Goal: Contribute content: Add original content to the website for others to see

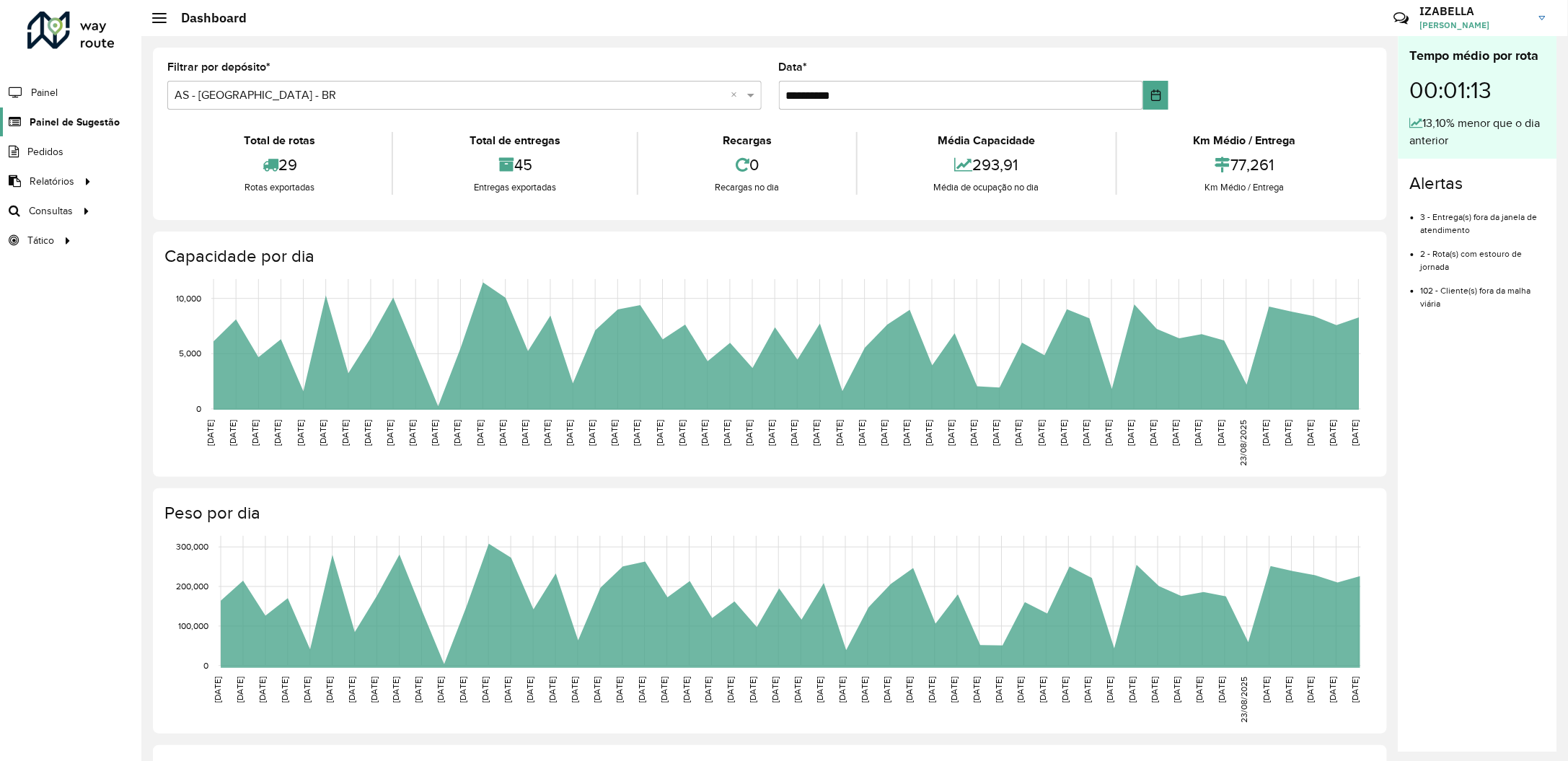
click at [100, 119] on span "Painel de Sugestão" at bounding box center [74, 122] width 90 height 15
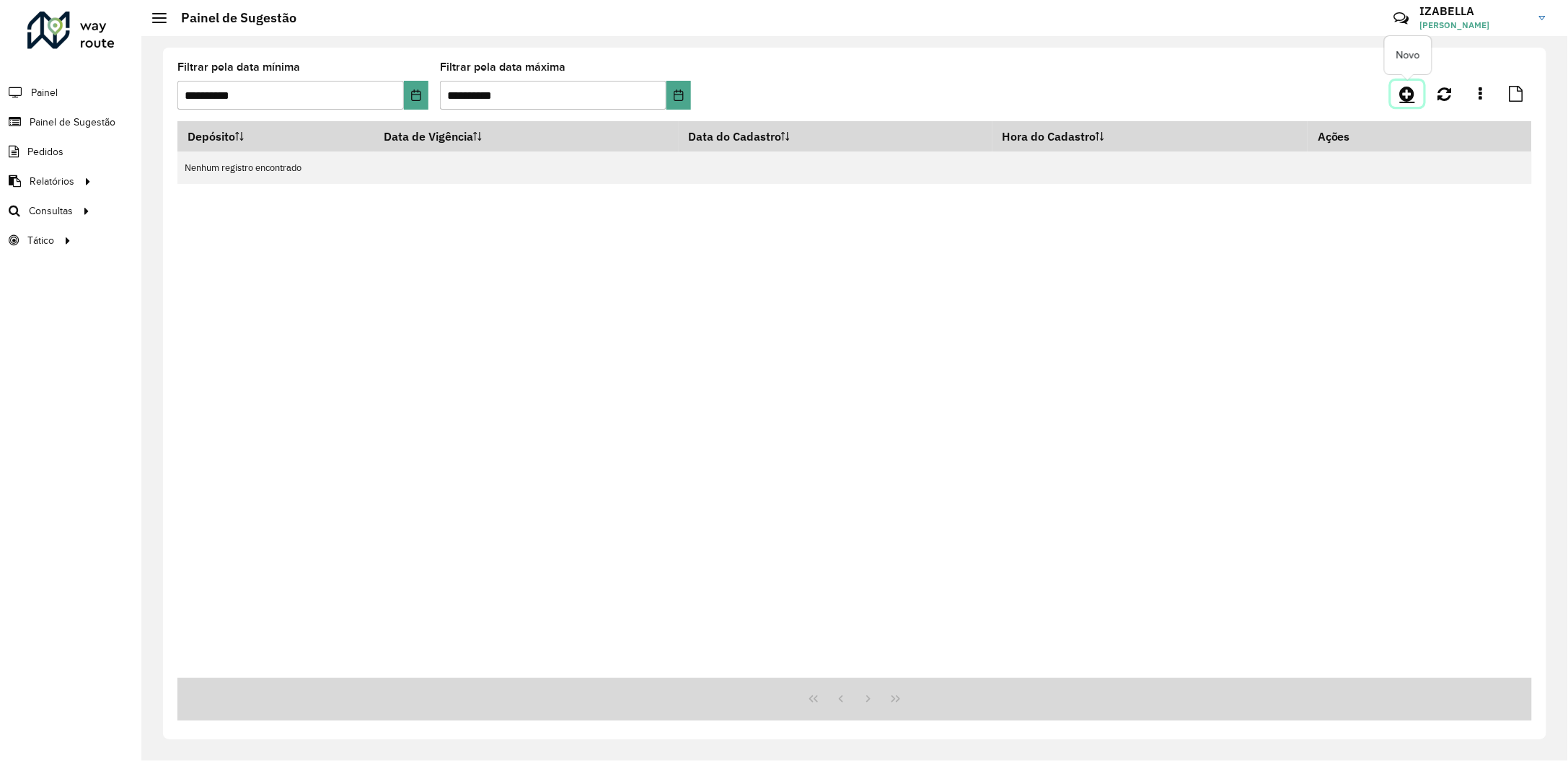
click at [1413, 96] on icon at bounding box center [1407, 93] width 15 height 17
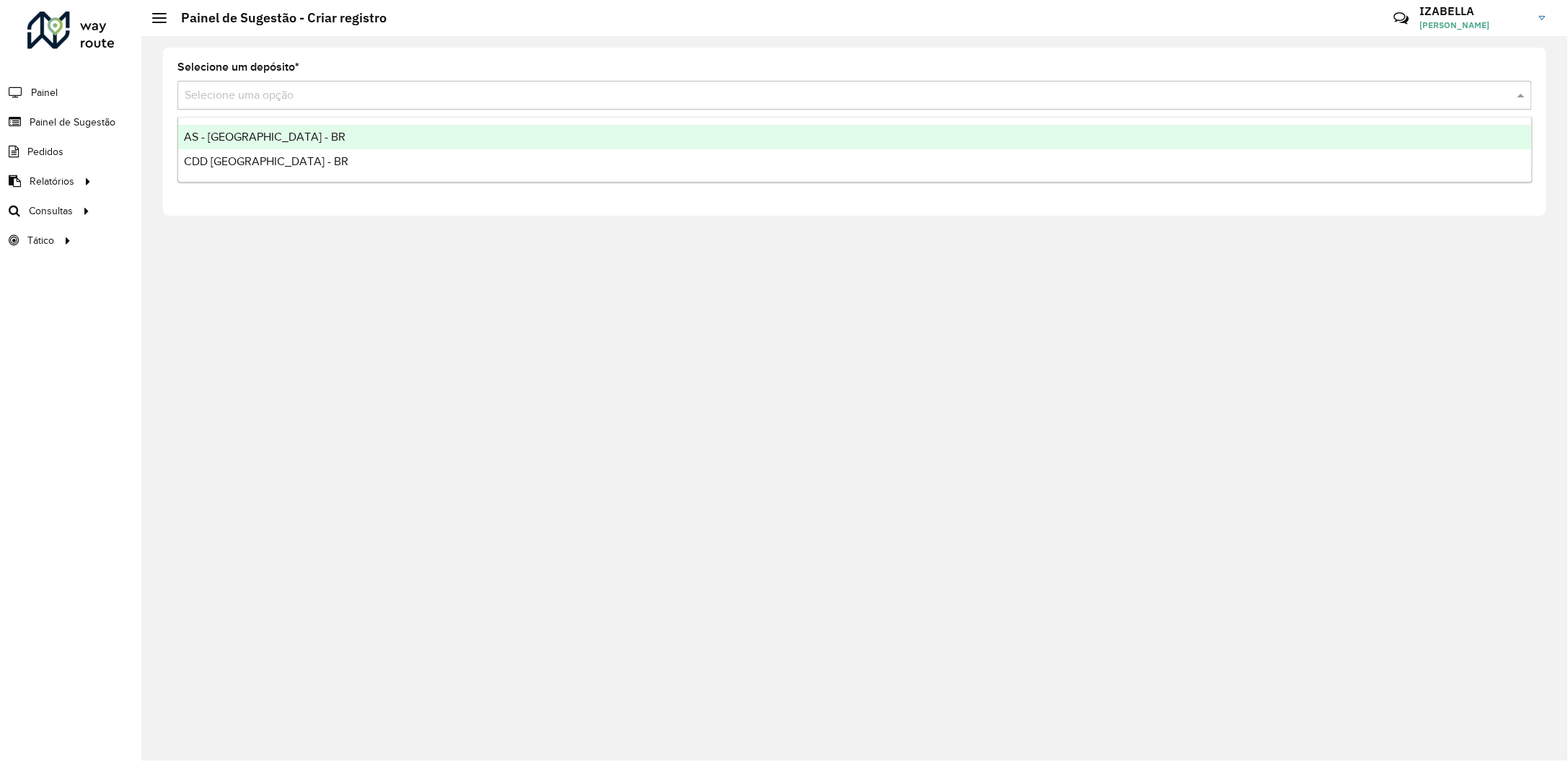
click at [293, 92] on input "text" at bounding box center [840, 95] width 1311 height 17
click at [263, 133] on span "AS - [GEOGRAPHIC_DATA] - BR" at bounding box center [264, 137] width 161 height 12
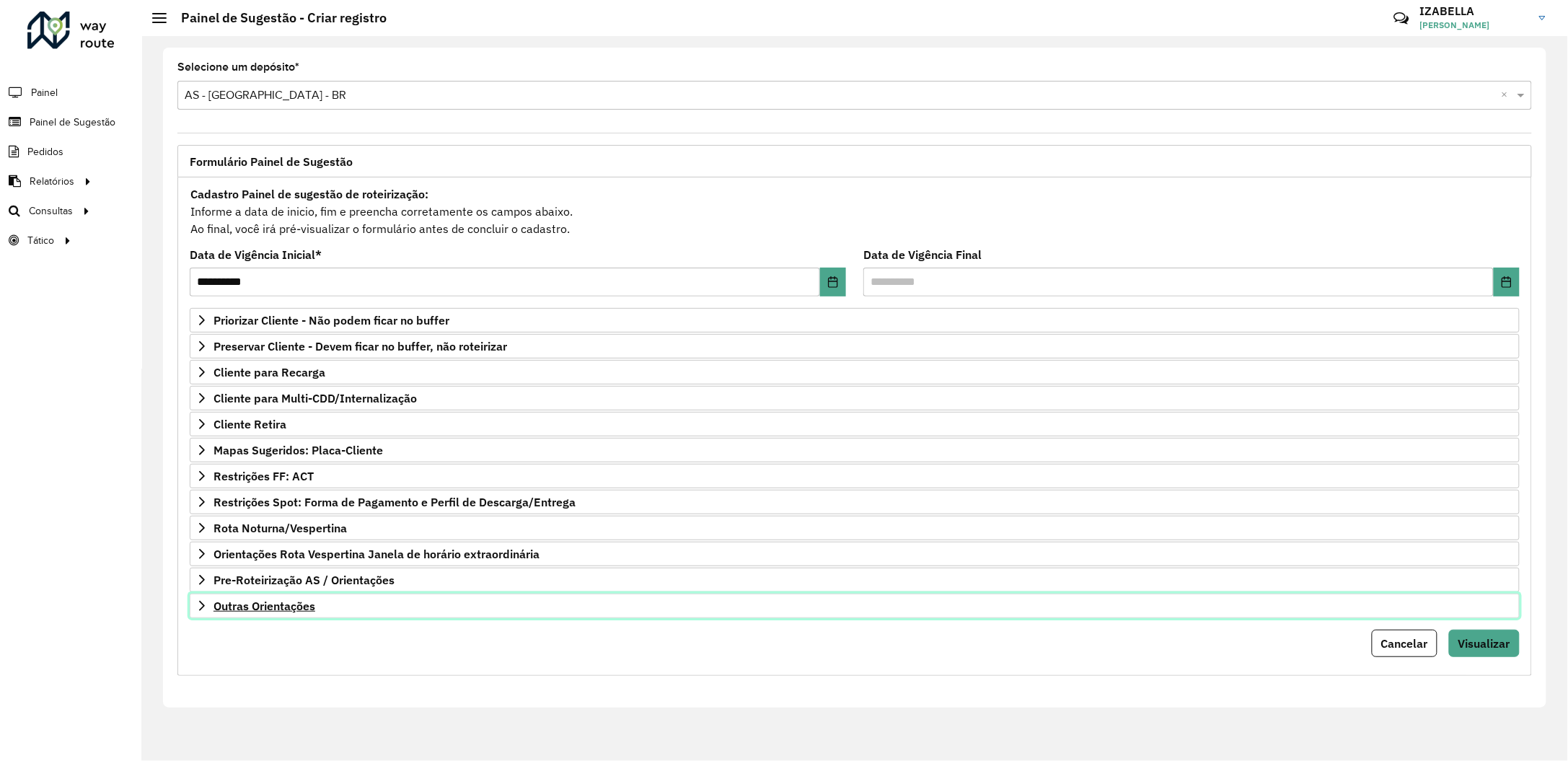
click at [406, 617] on link "Outras Orientações" at bounding box center [855, 605] width 1330 height 25
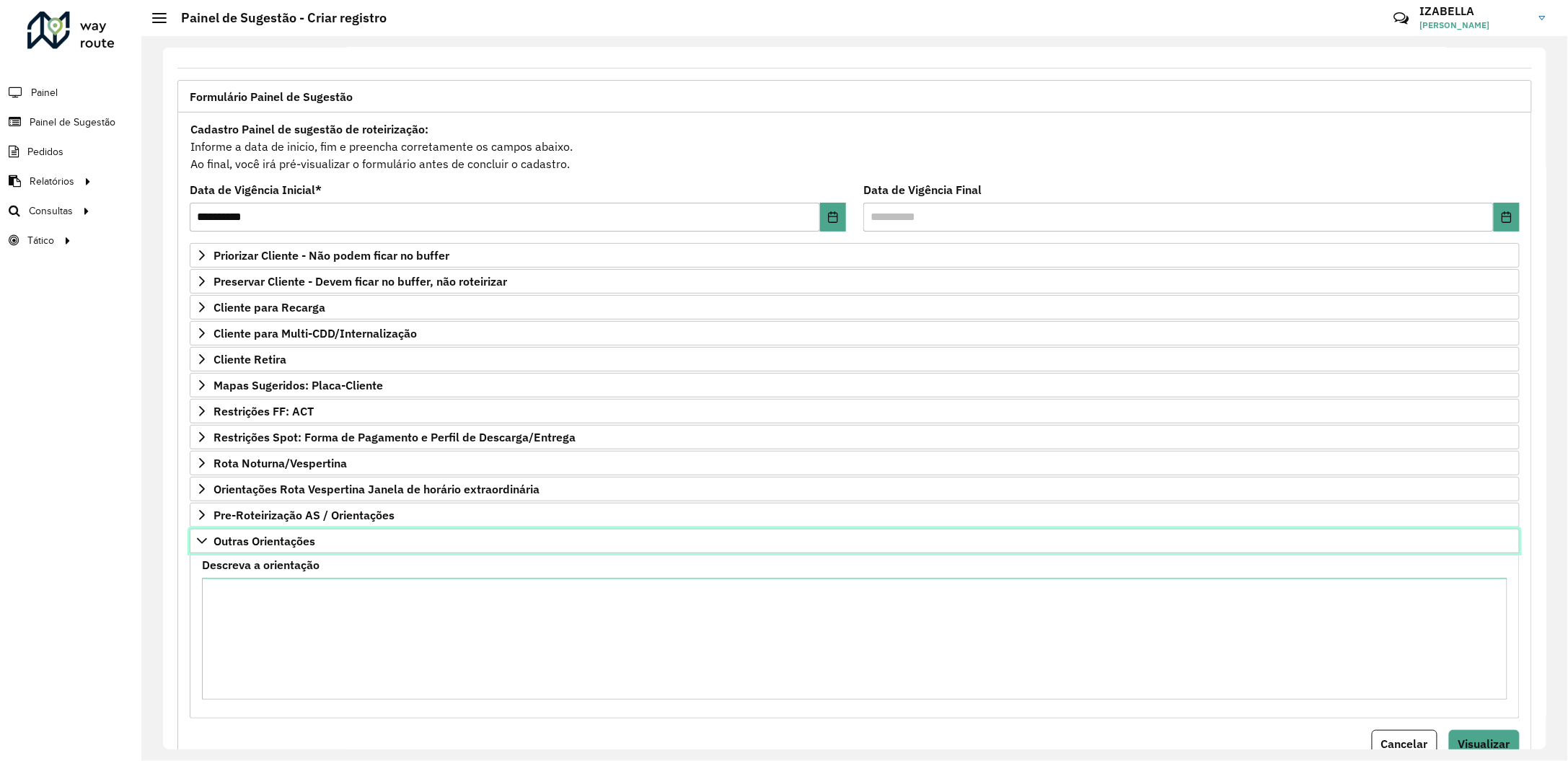
scroll to position [127, 0]
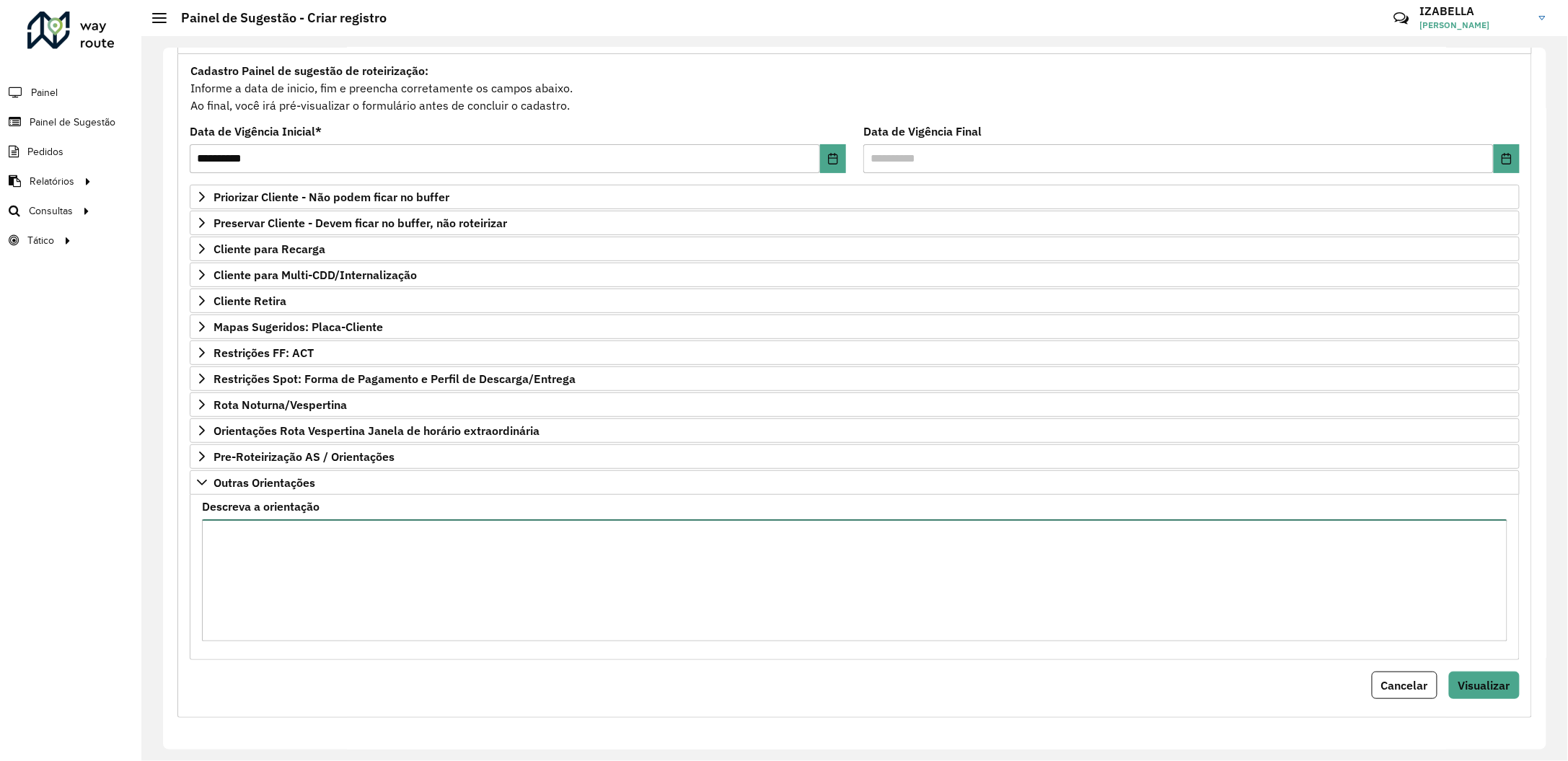
click at [502, 566] on textarea "Descreva a orientação" at bounding box center [855, 580] width 1305 height 122
paste textarea "**********"
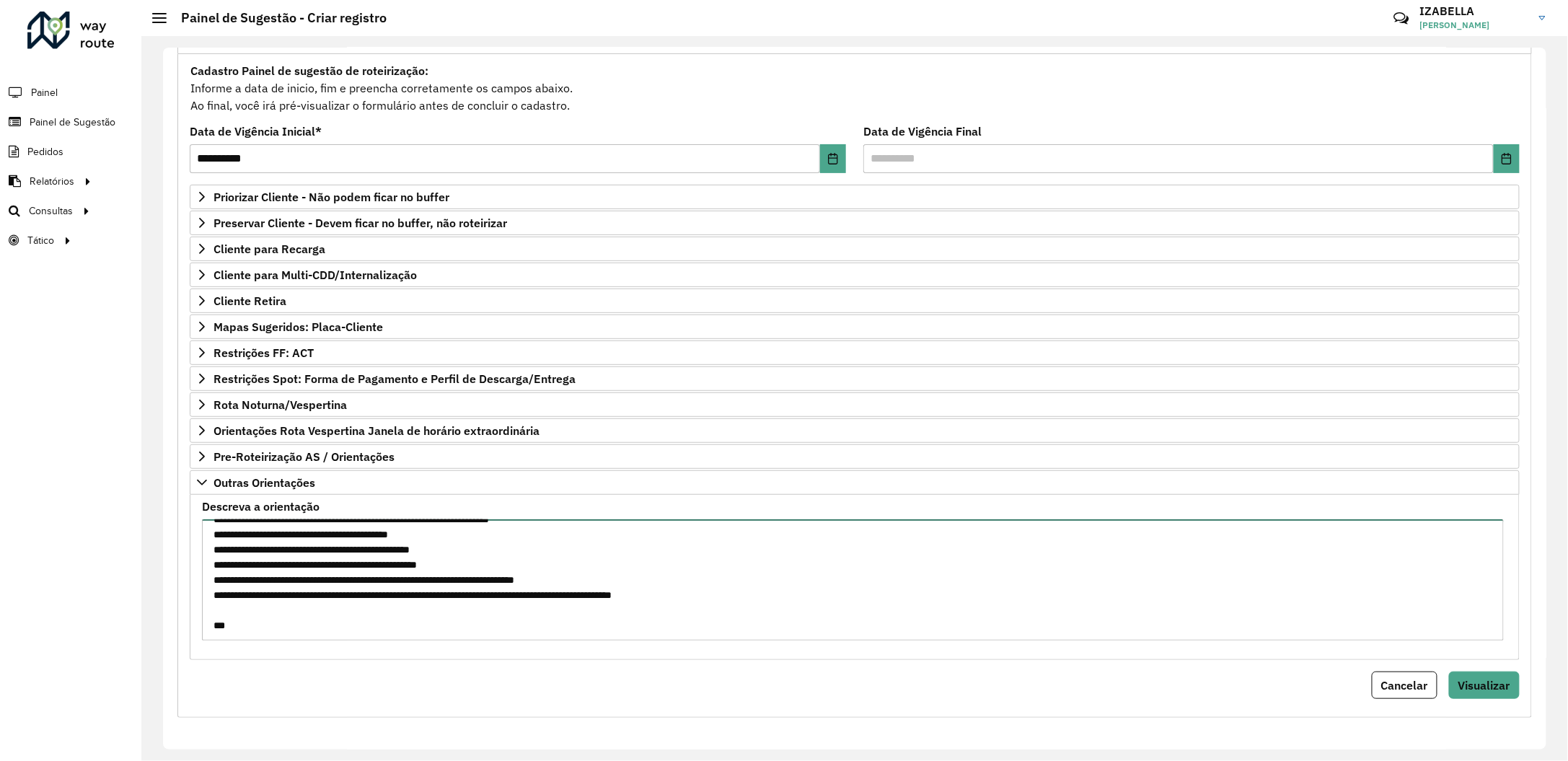
type textarea "**********"
click at [1442, 693] on div "Cancelar Visualizar" at bounding box center [855, 685] width 1330 height 27
click at [1458, 688] on span "Visualizar" at bounding box center [1484, 685] width 52 height 14
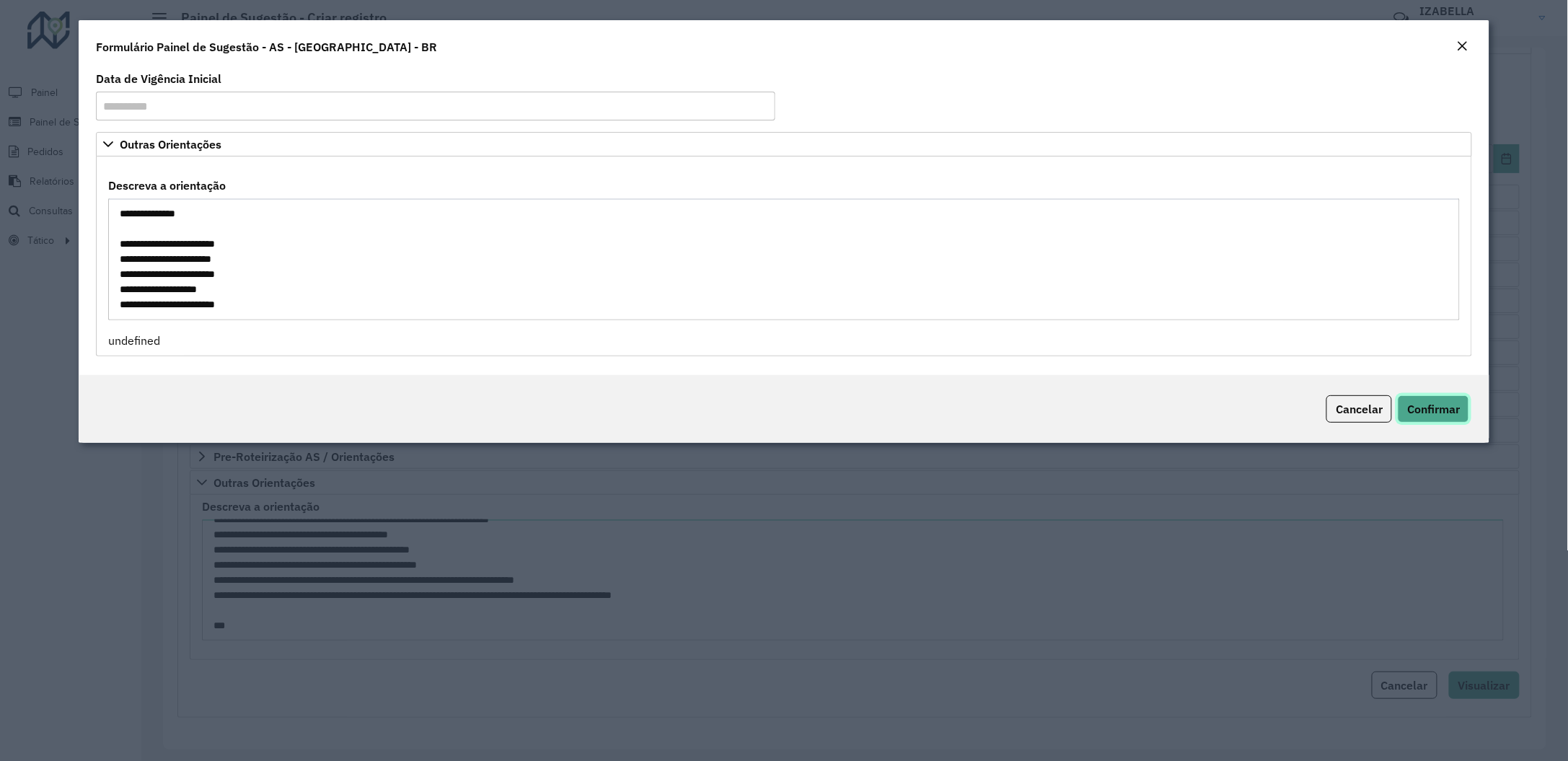
click at [1432, 403] on span "Confirmar" at bounding box center [1433, 409] width 53 height 14
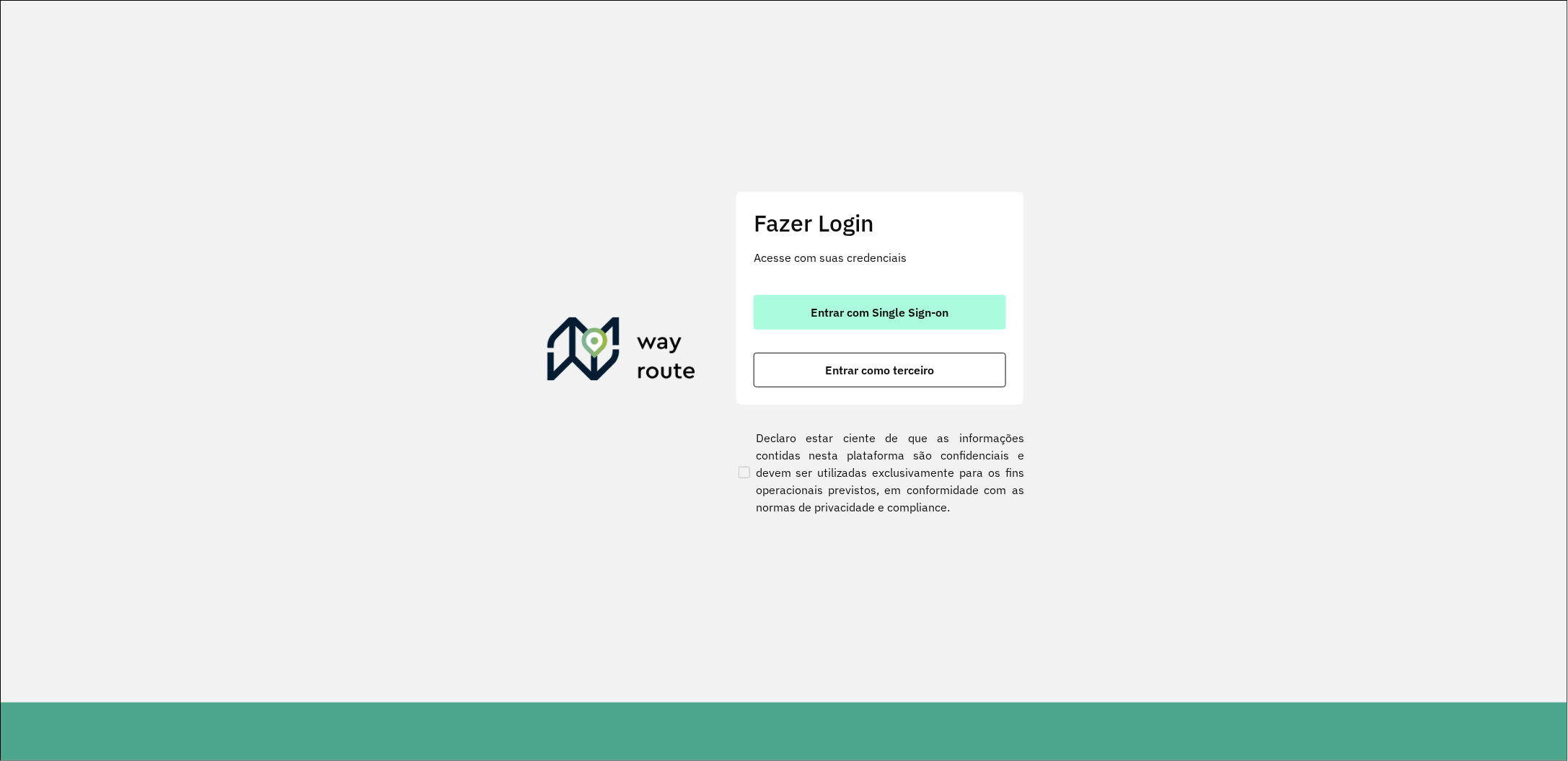
click at [795, 313] on button "Entrar com Single Sign-on" at bounding box center [879, 313] width 252 height 35
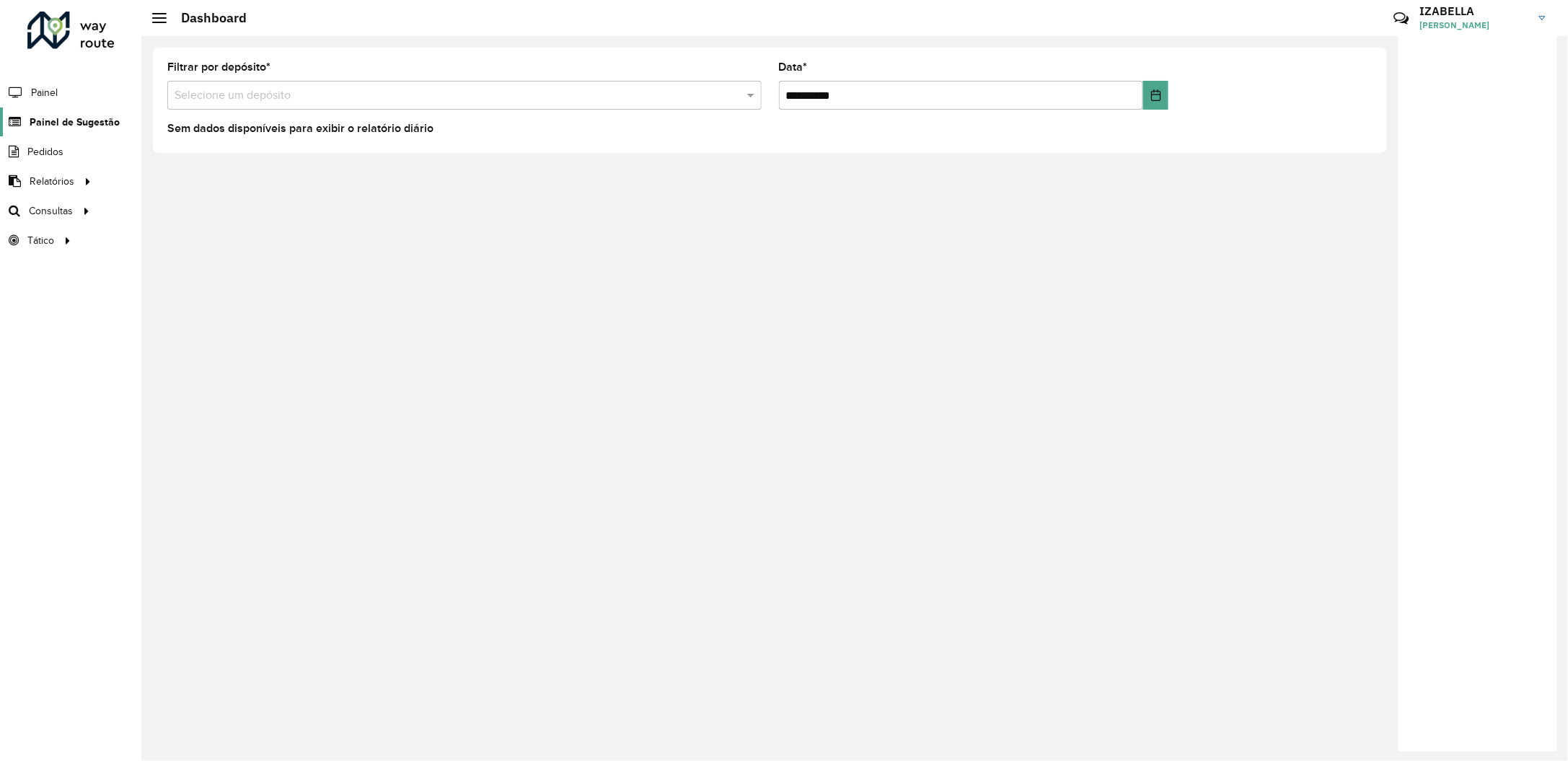
click at [91, 128] on span "Painel de Sugestão" at bounding box center [74, 122] width 90 height 15
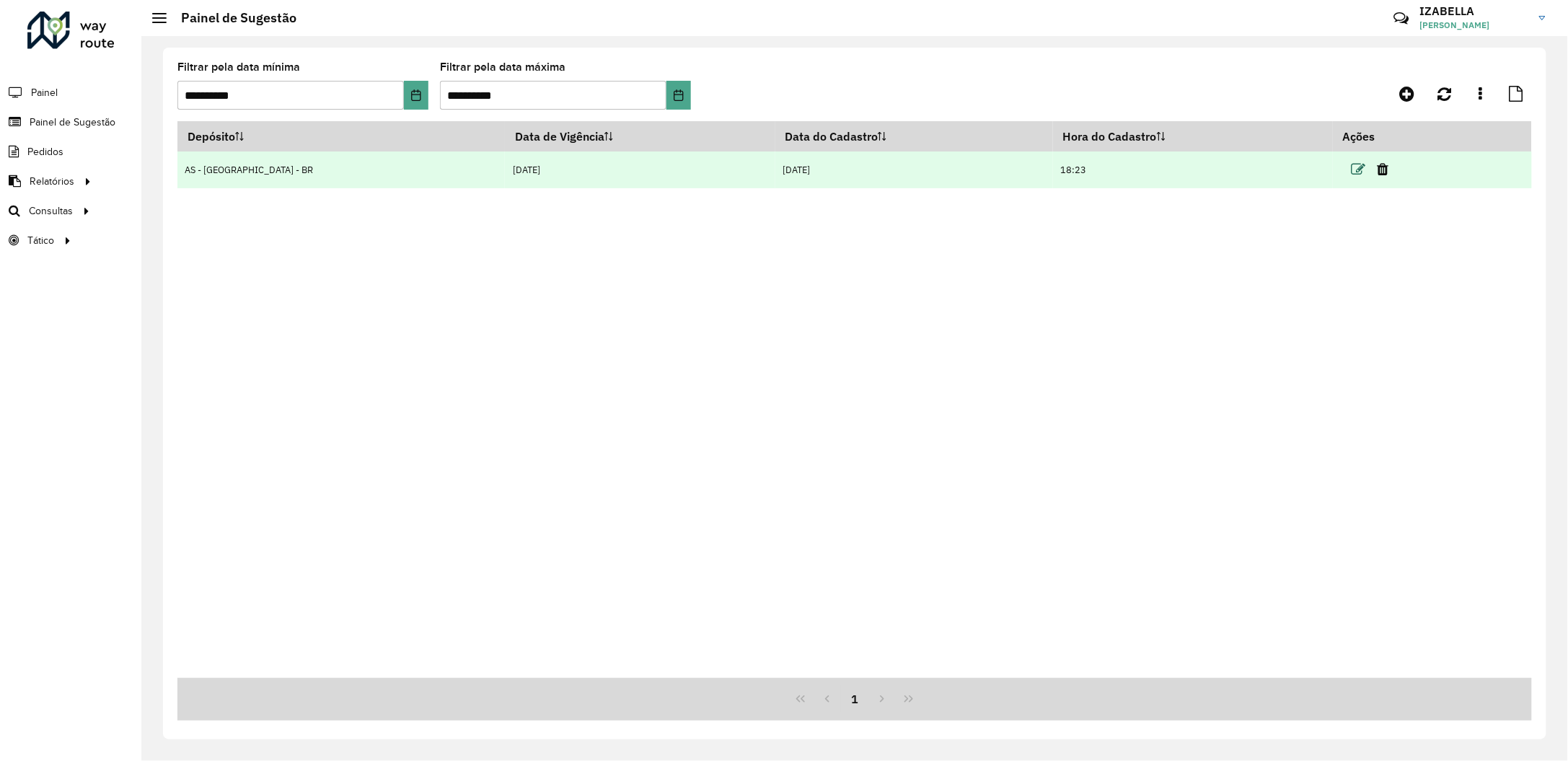
click at [1351, 163] on icon at bounding box center [1358, 169] width 14 height 14
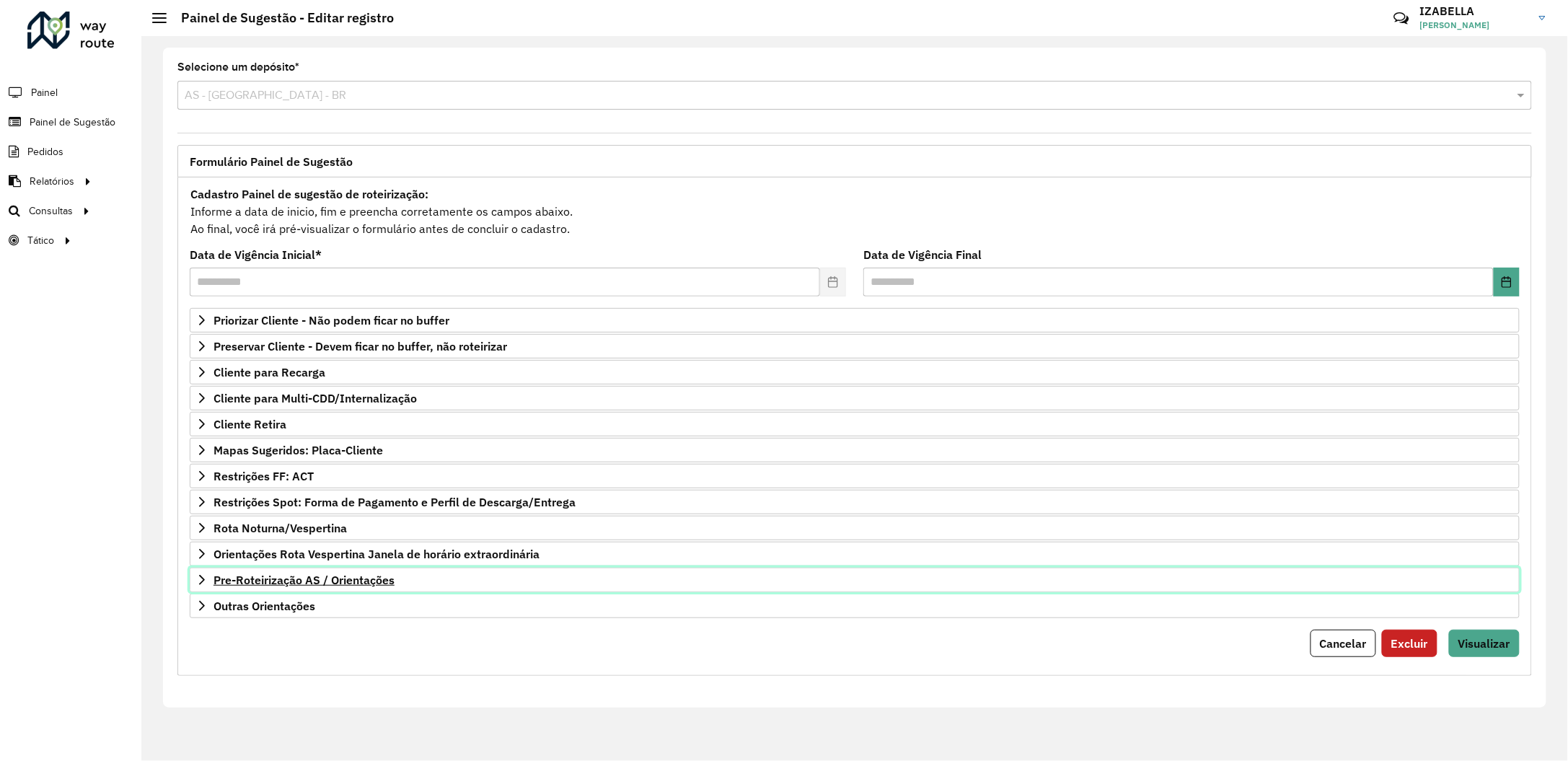
click at [490, 590] on link "Pre-Roteirização AS / Orientações" at bounding box center [855, 580] width 1330 height 25
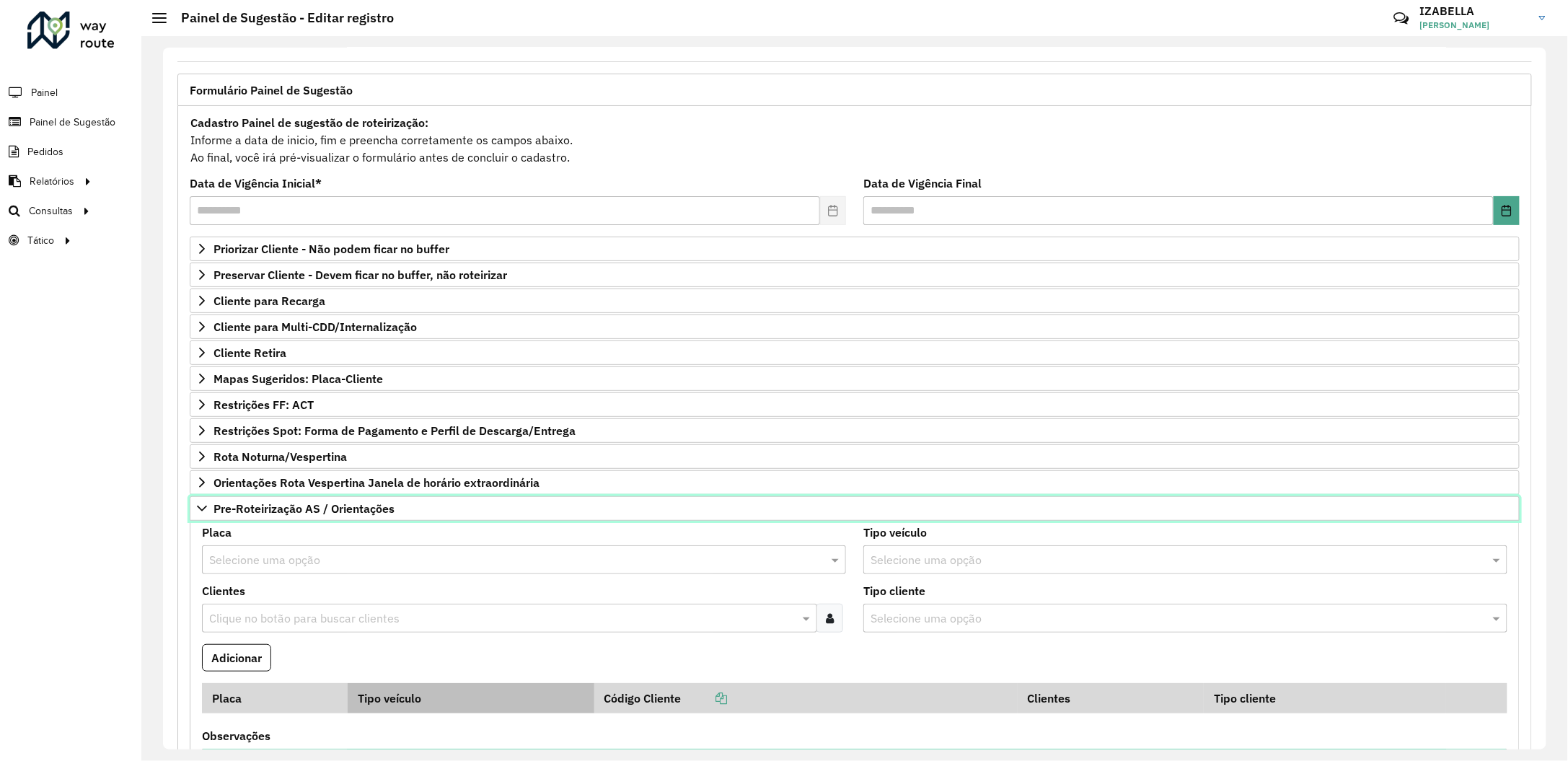
scroll to position [180, 0]
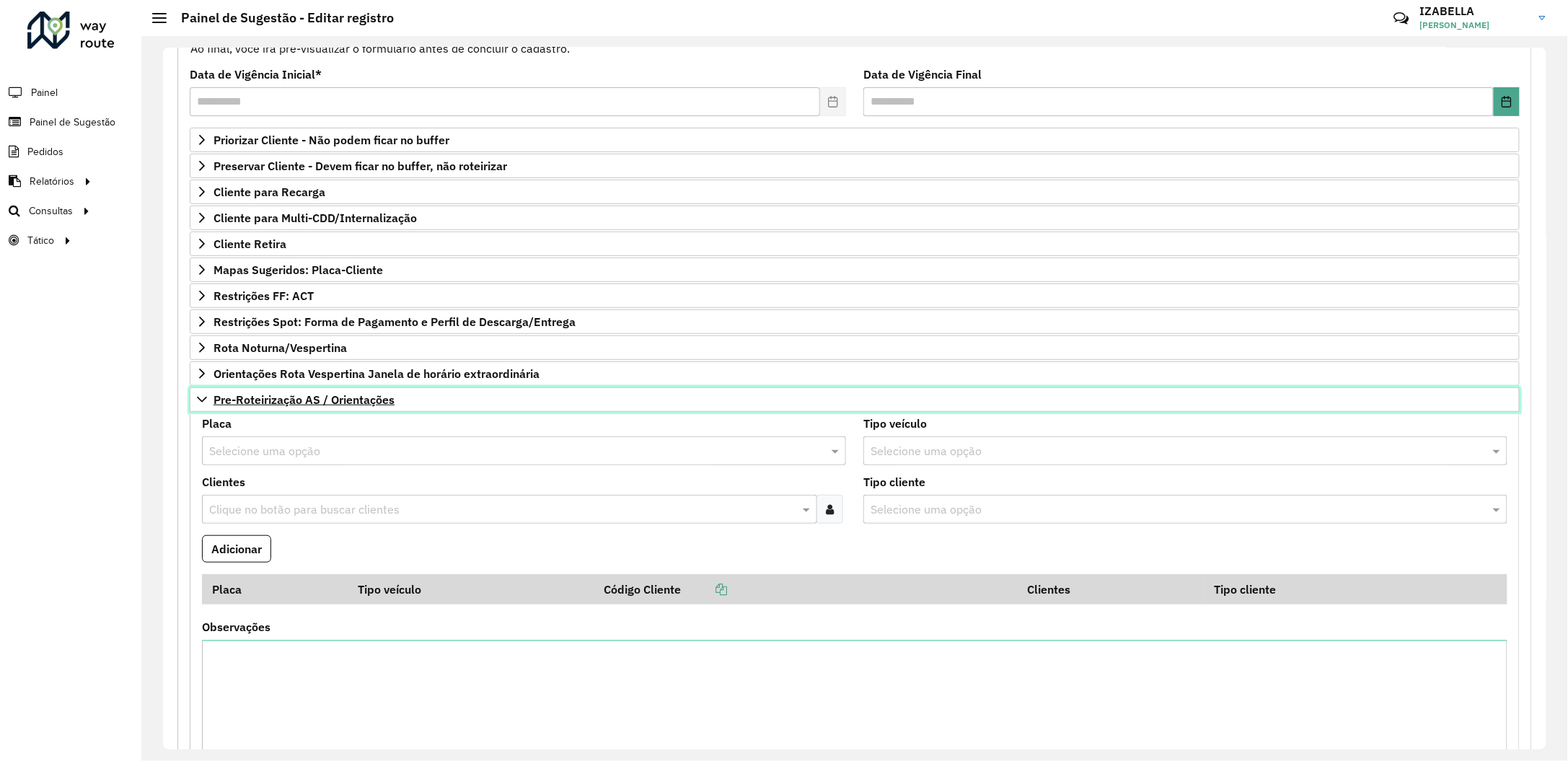
click at [463, 412] on link "Pre-Roteirização AS / Orientações" at bounding box center [855, 400] width 1330 height 25
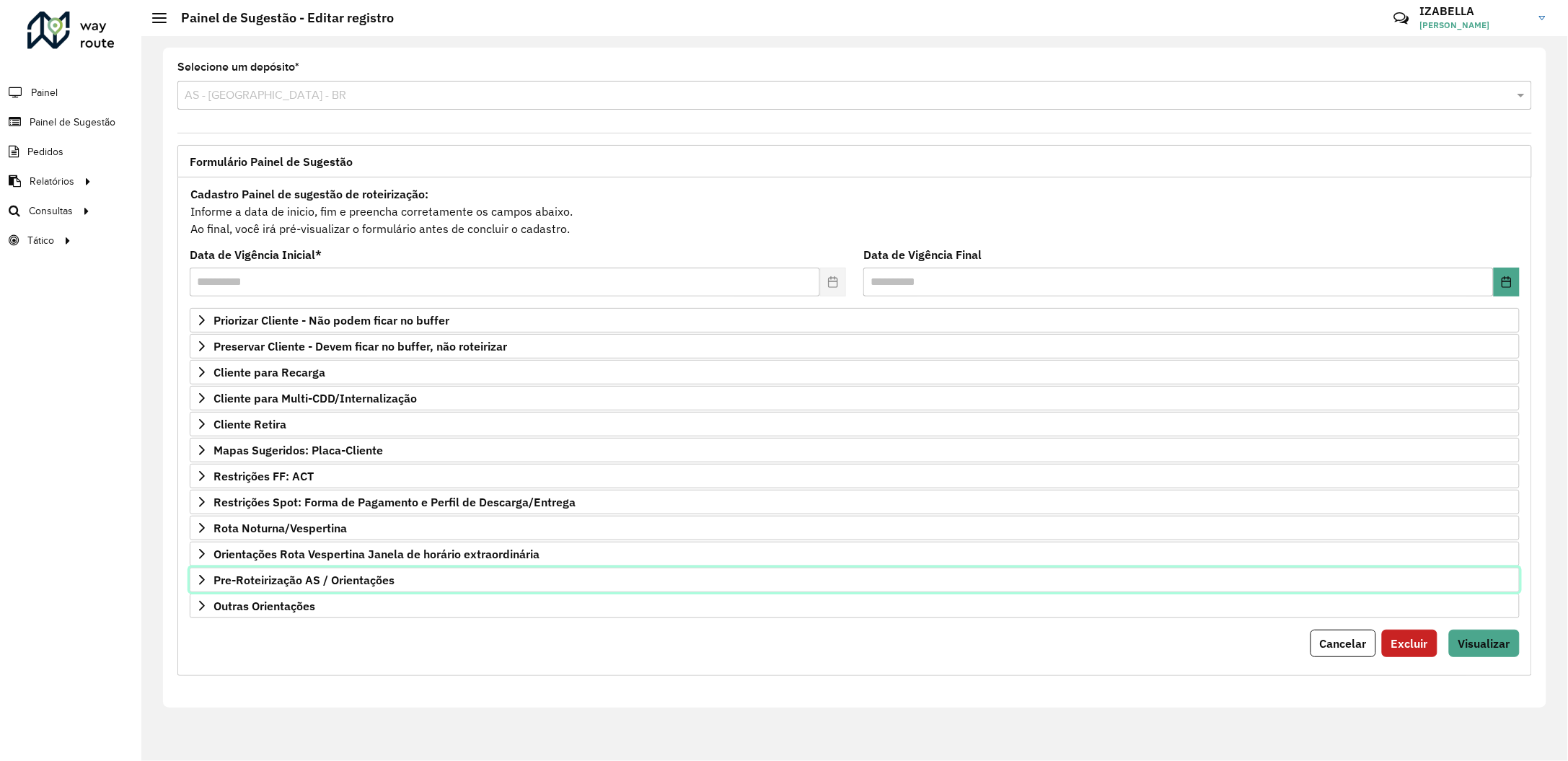
scroll to position [0, 0]
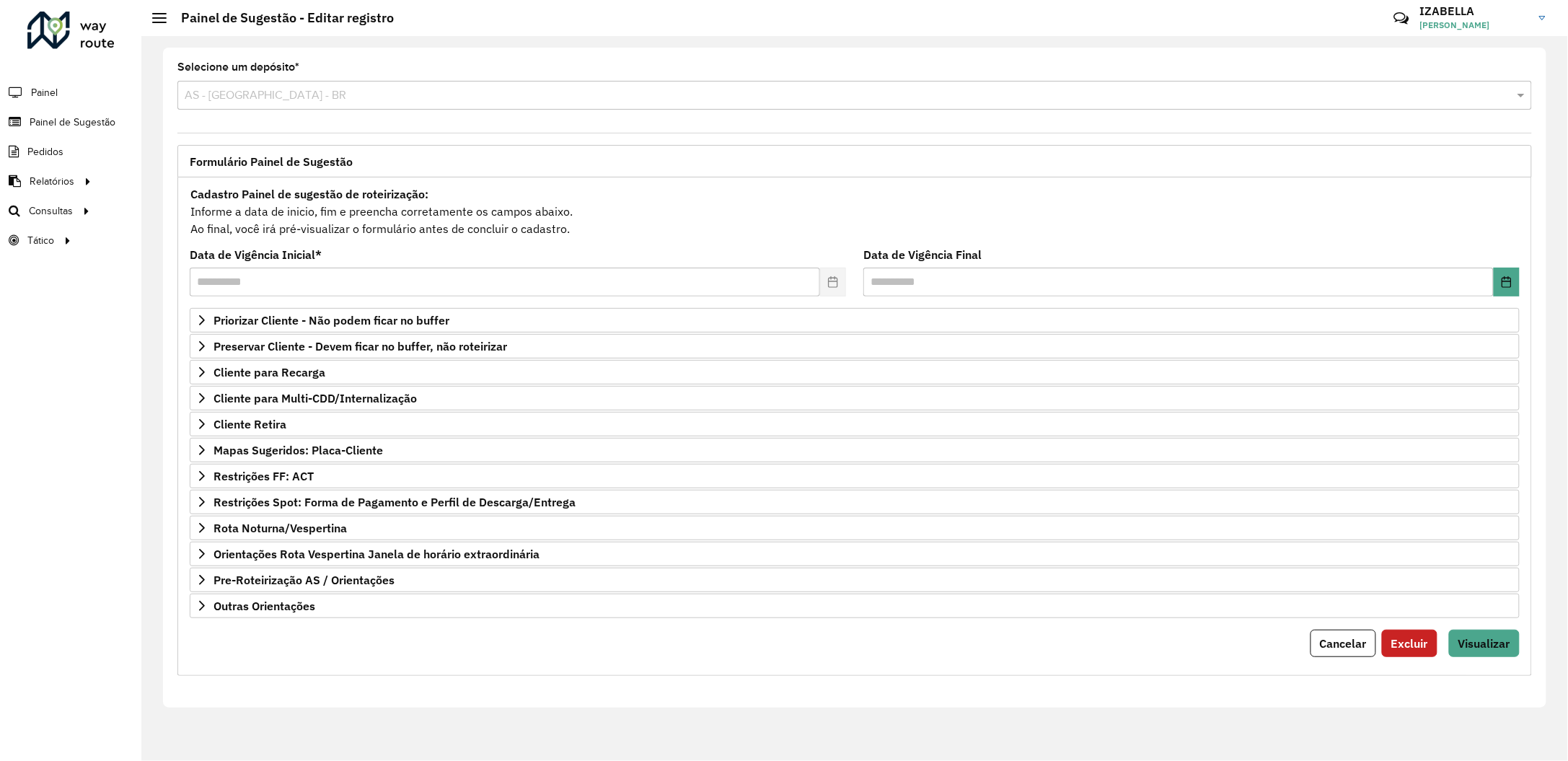
click at [388, 628] on form "**********" at bounding box center [855, 421] width 1330 height 473
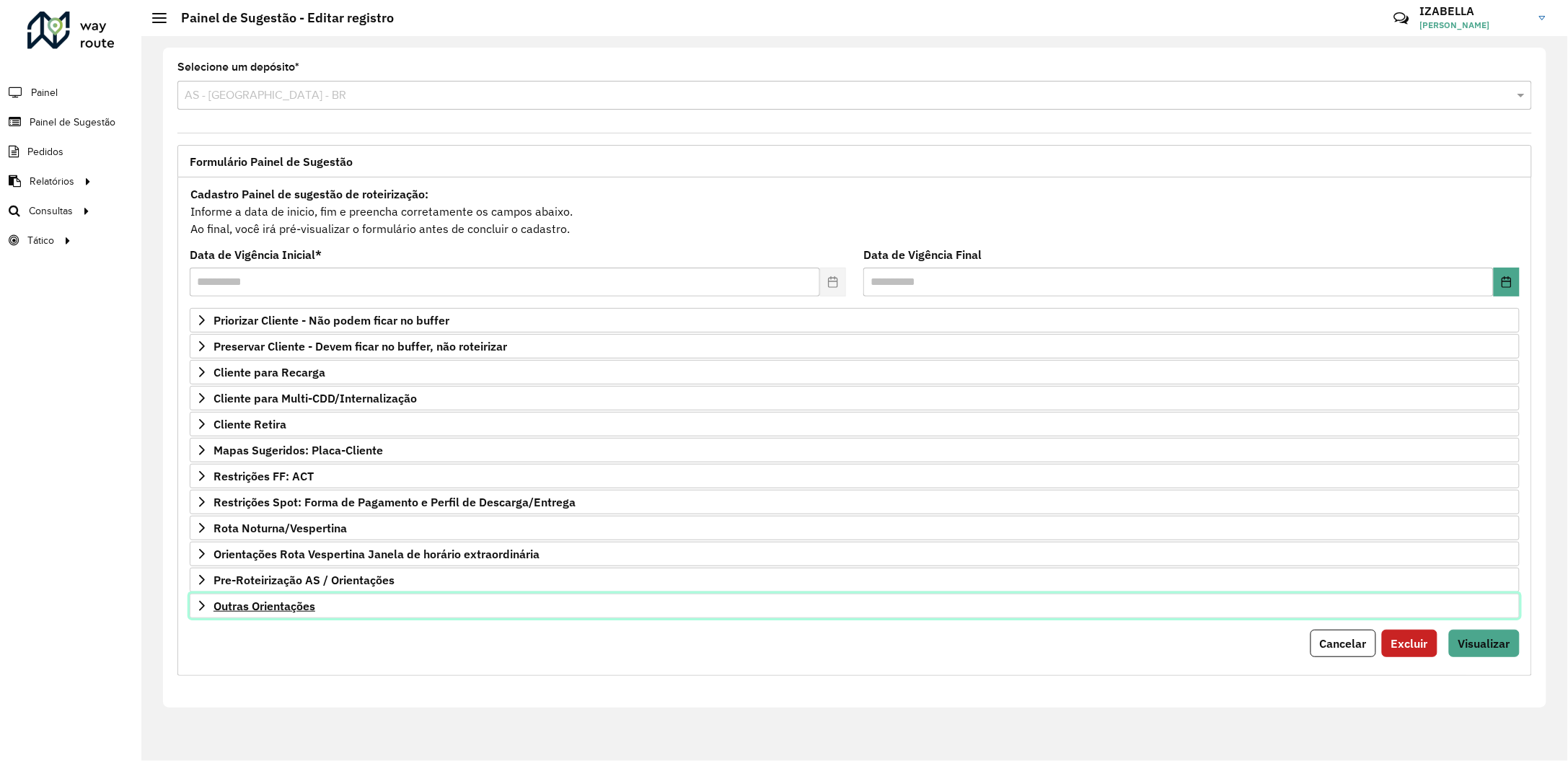
click at [397, 616] on link "Outras Orientações" at bounding box center [855, 605] width 1330 height 25
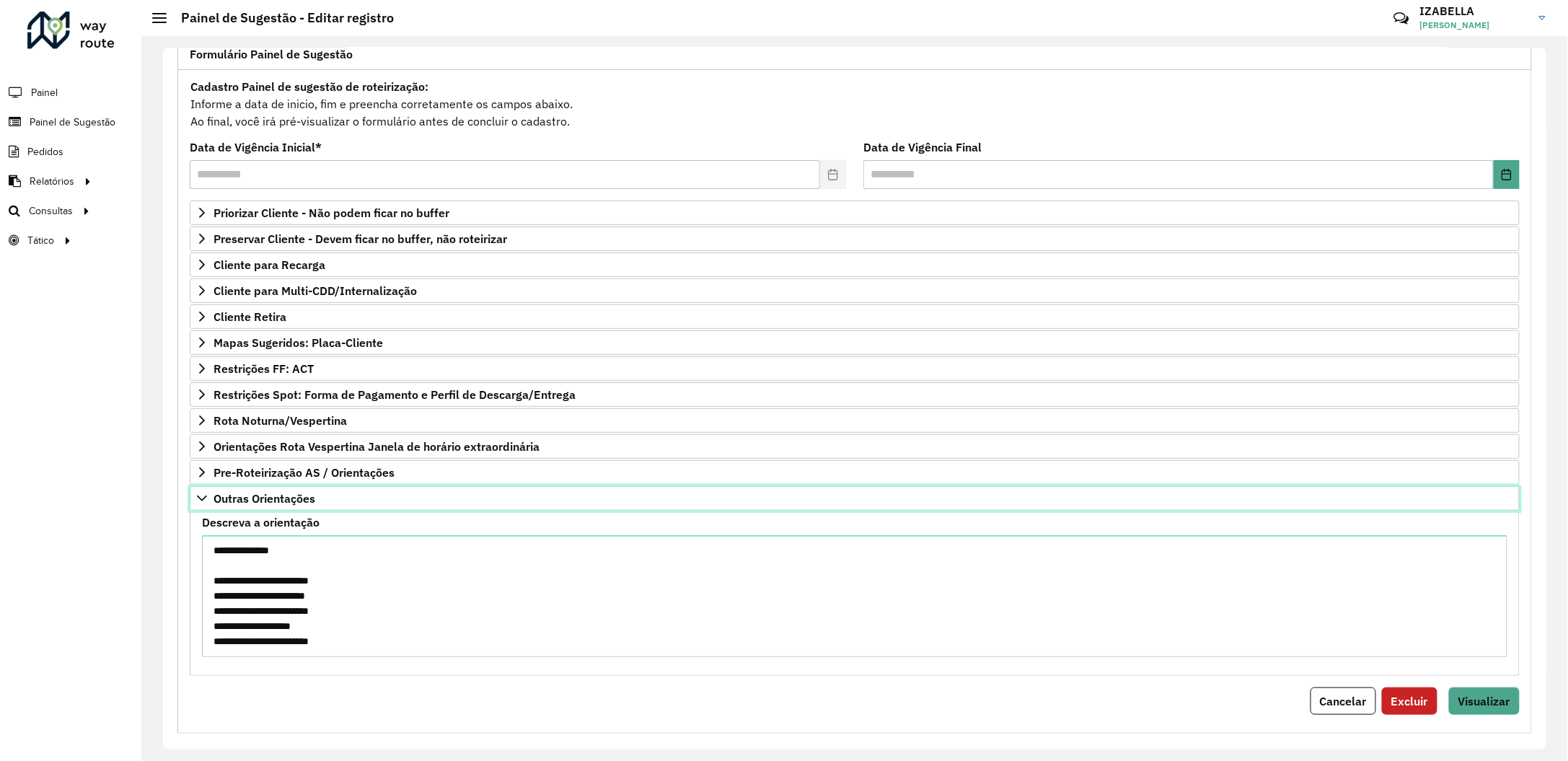
scroll to position [127, 0]
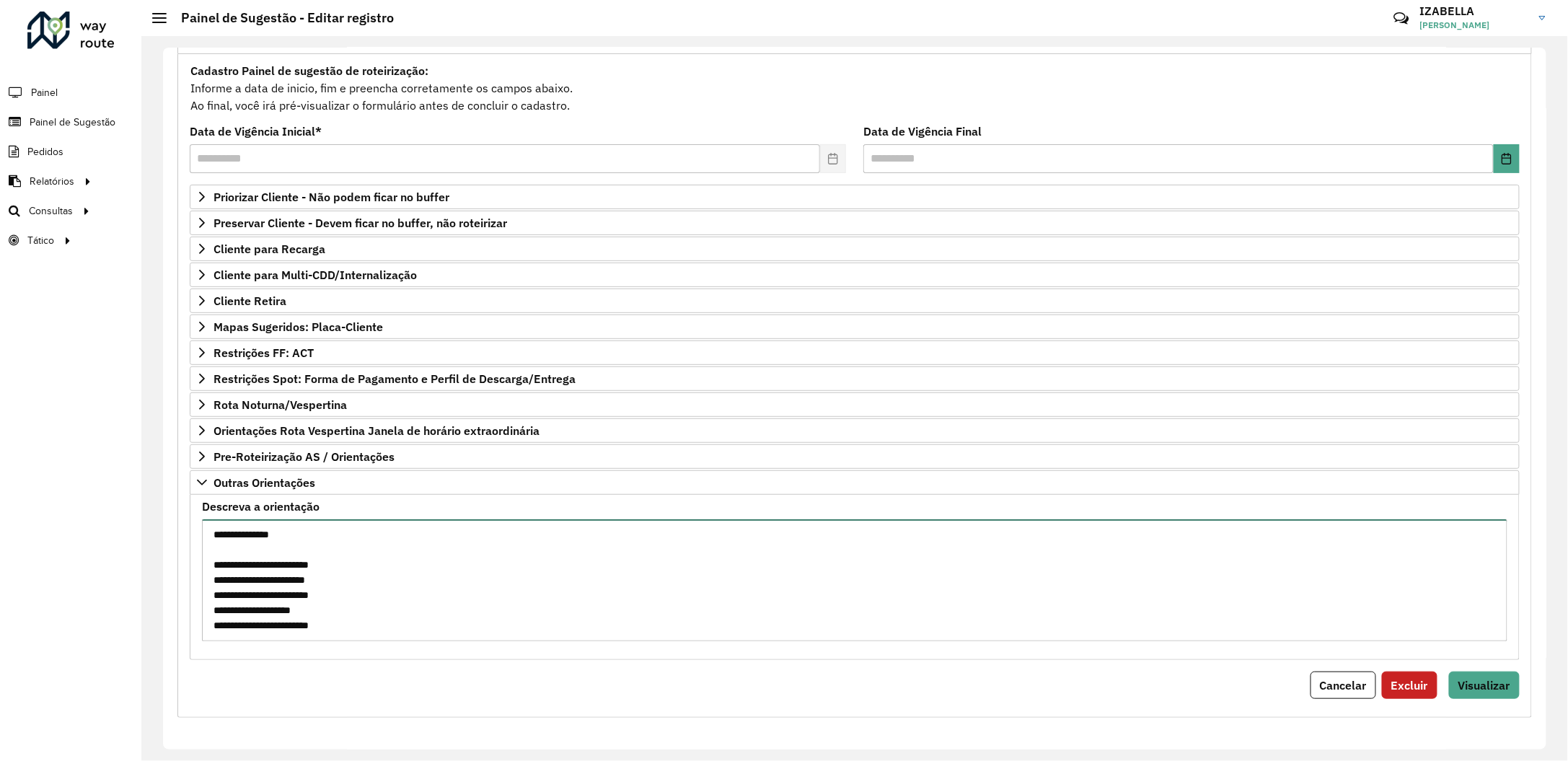
click at [425, 582] on textarea "**********" at bounding box center [855, 580] width 1305 height 122
click at [1361, 684] on button "Cancelar" at bounding box center [1343, 685] width 65 height 27
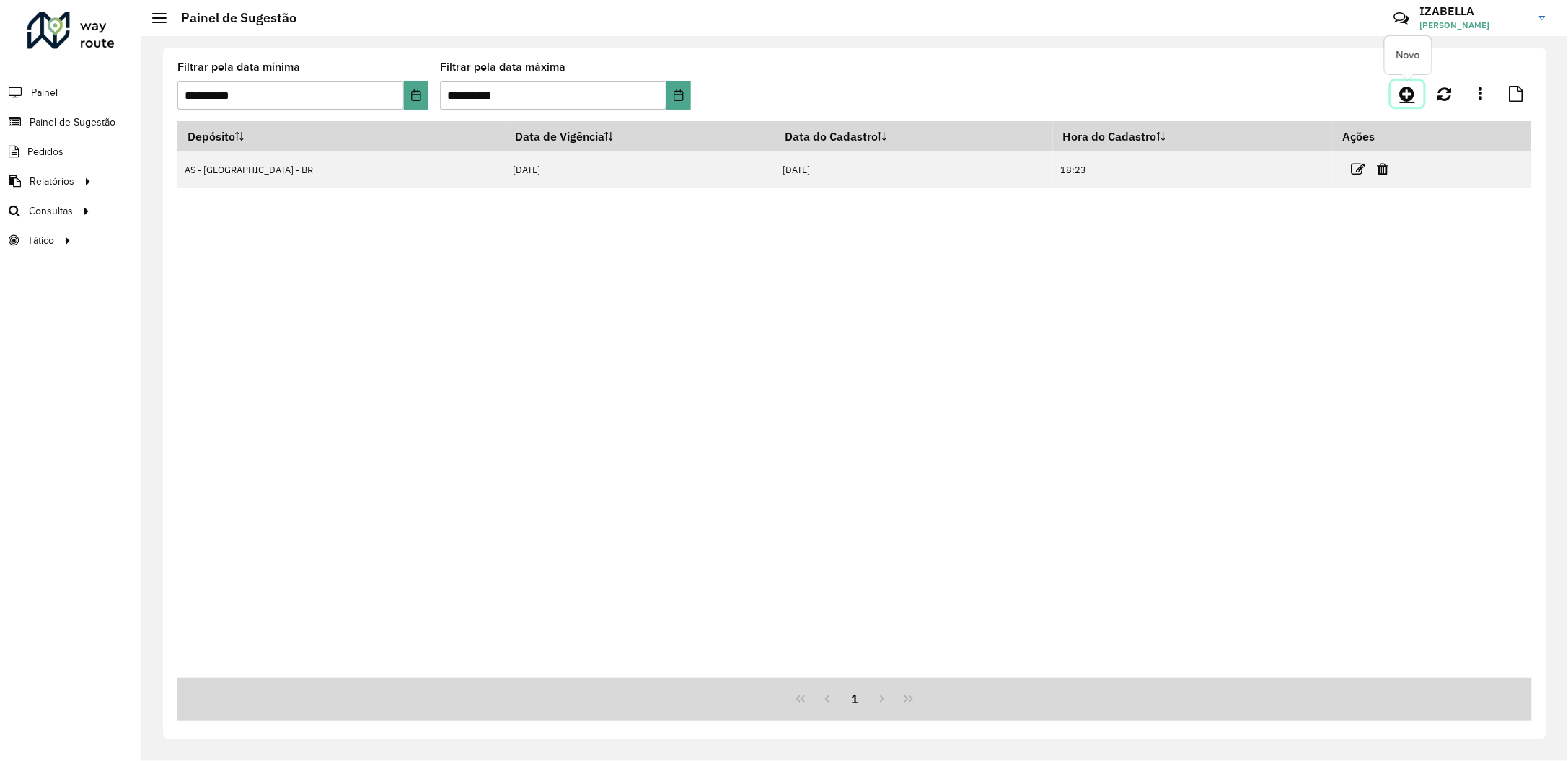
click at [1402, 98] on icon at bounding box center [1407, 93] width 15 height 17
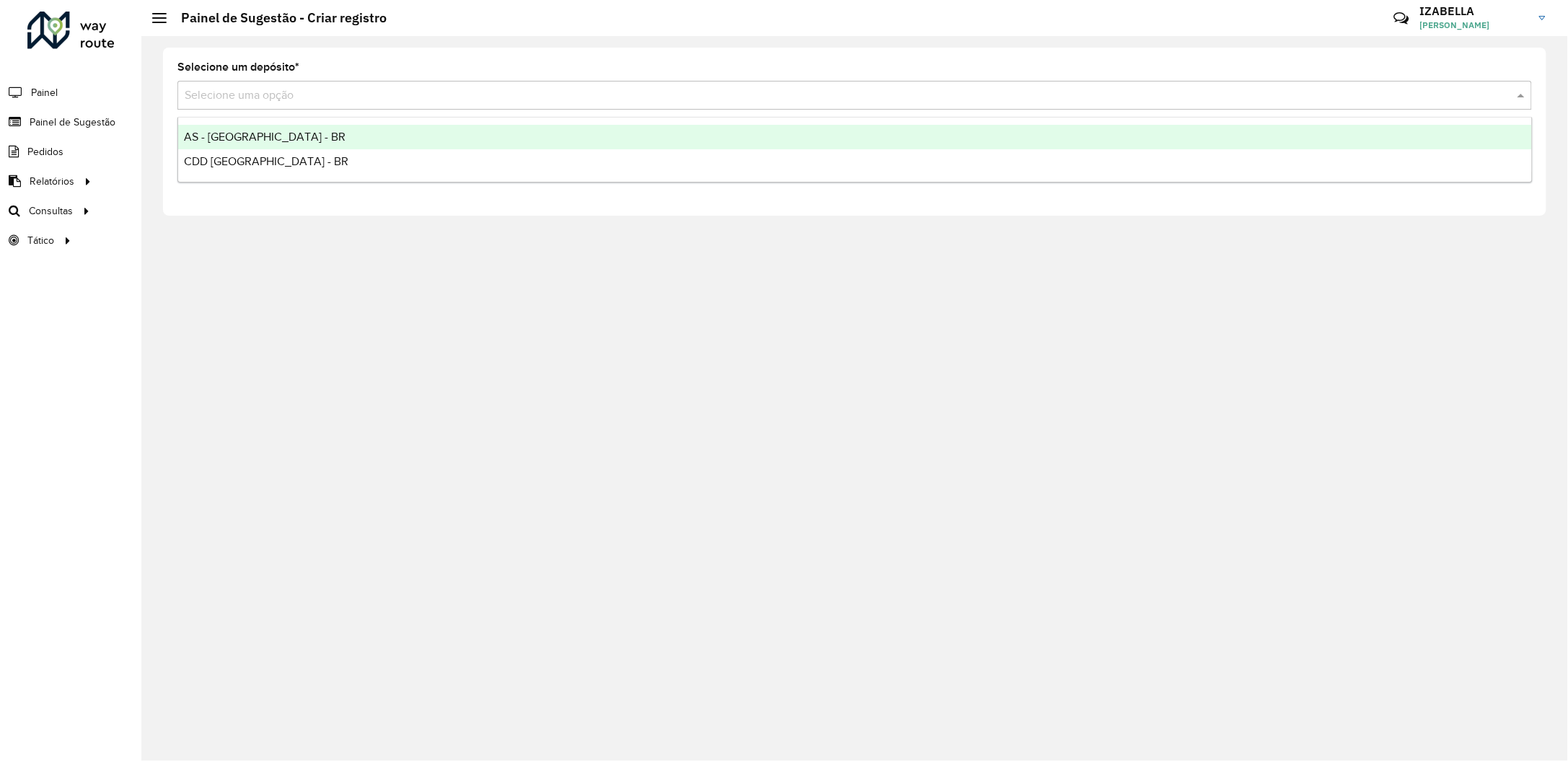
click at [261, 89] on input "text" at bounding box center [840, 95] width 1311 height 17
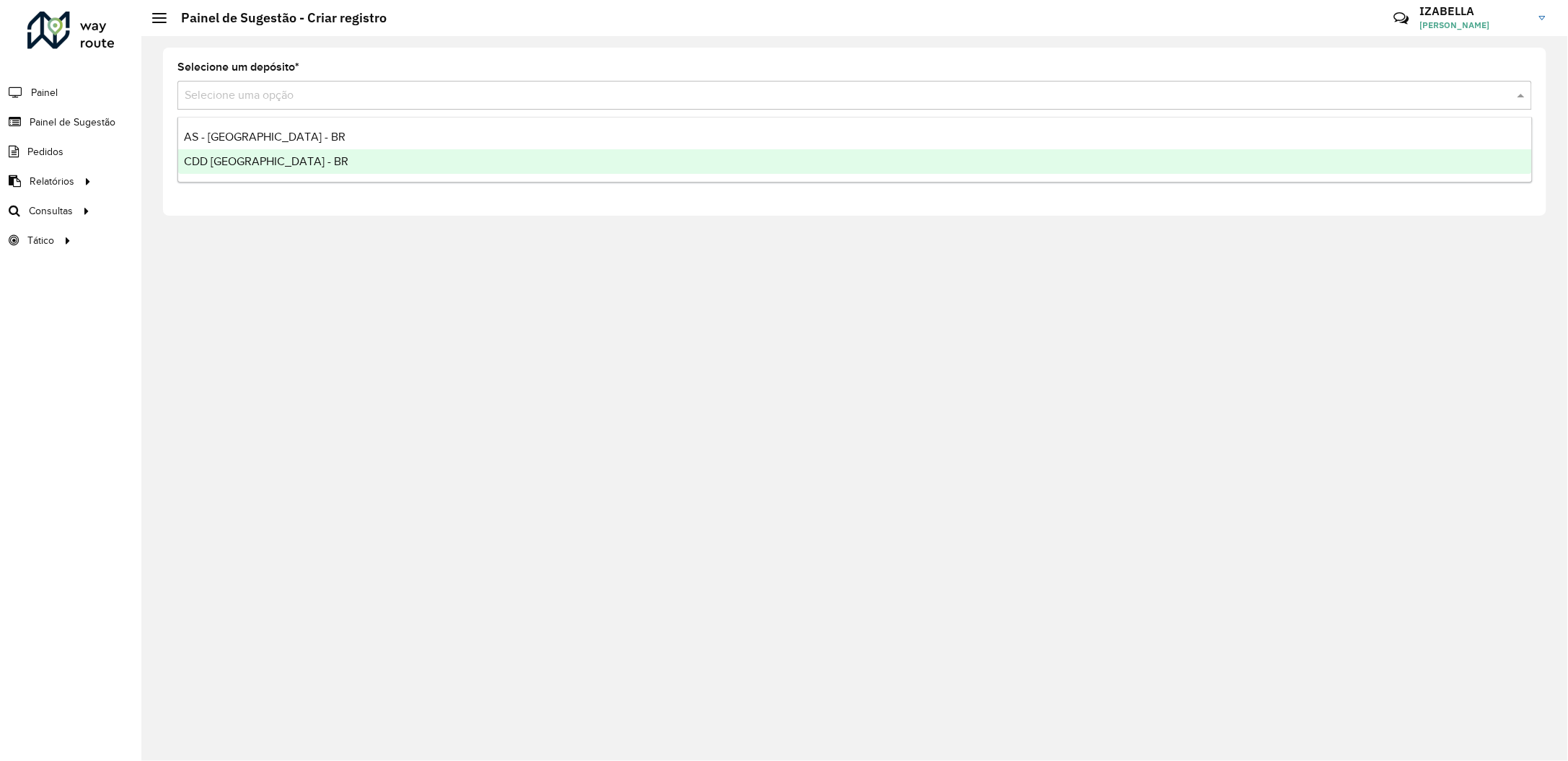
click at [229, 160] on span "CDD Brasilia - BR" at bounding box center [266, 161] width 164 height 12
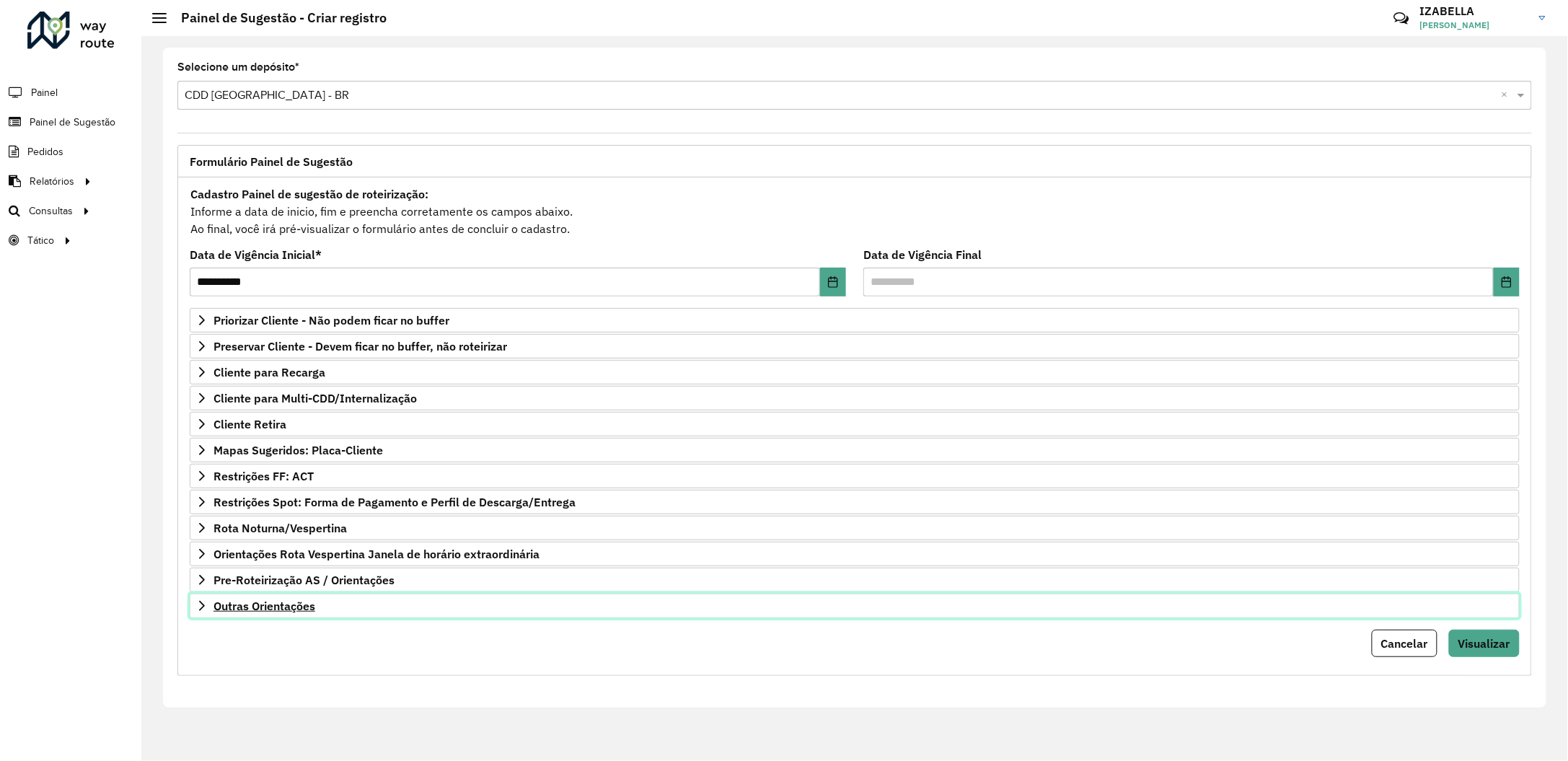
click at [400, 605] on link "Outras Orientações" at bounding box center [855, 605] width 1330 height 25
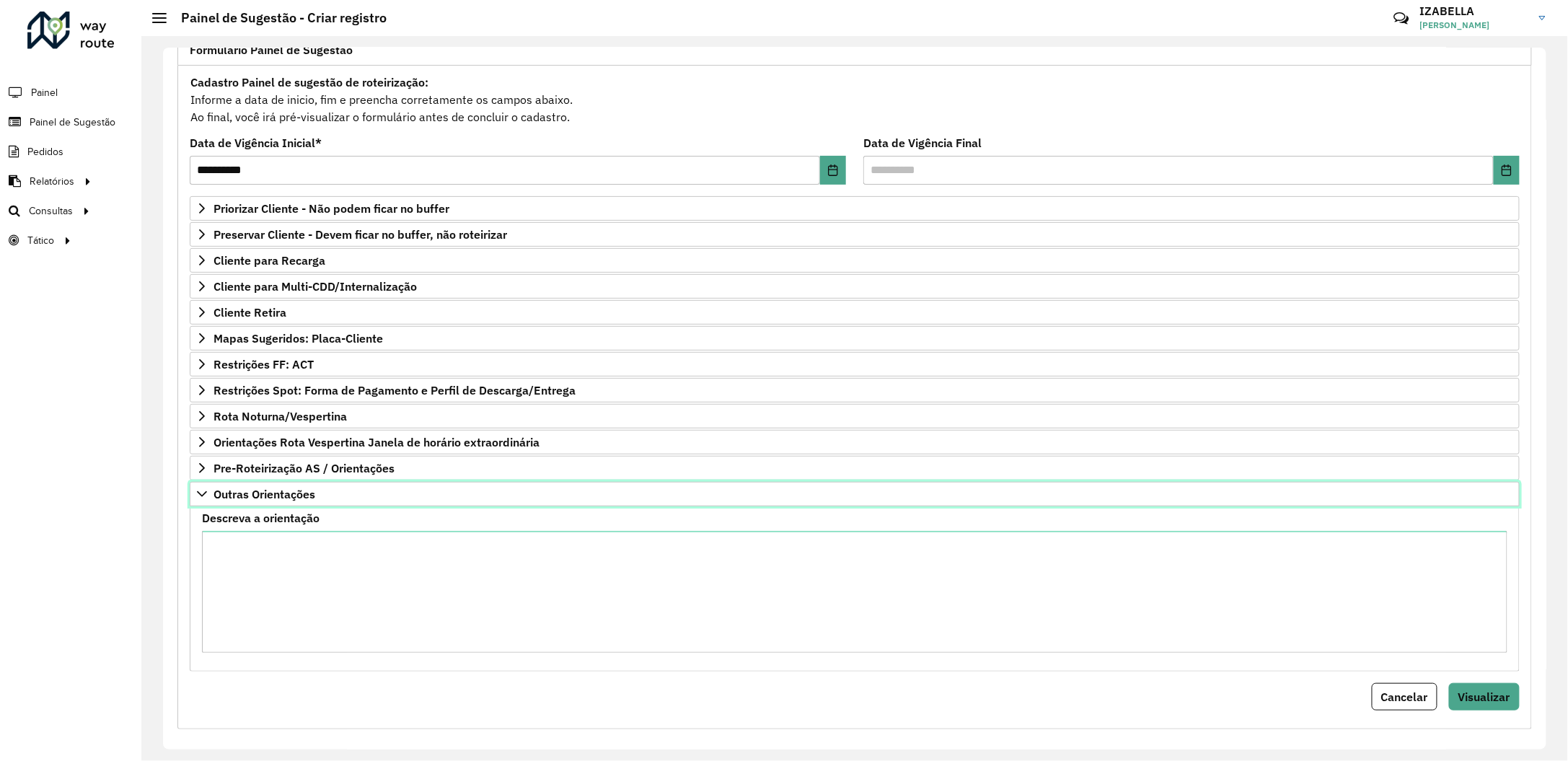
scroll to position [124, 0]
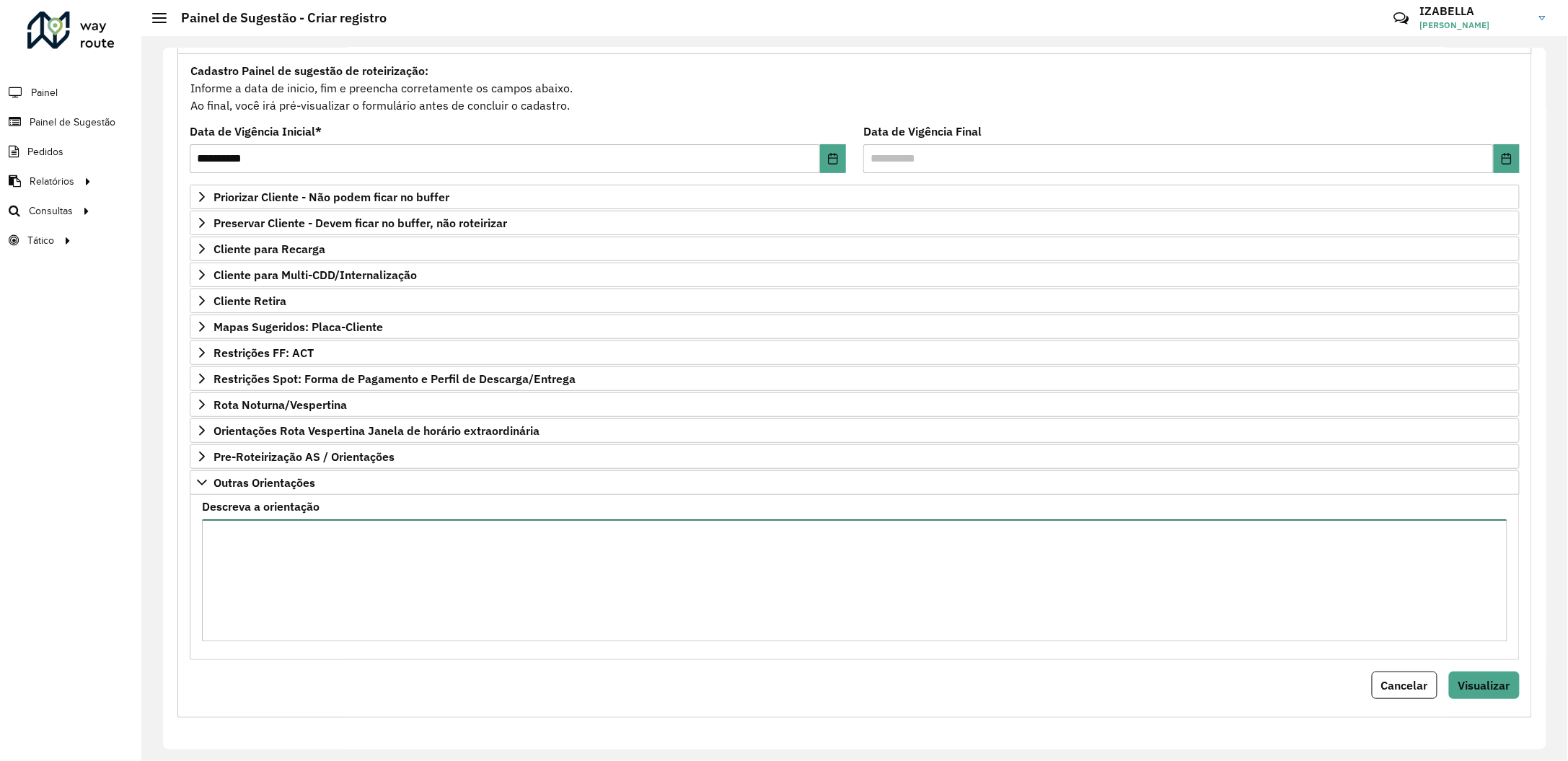
click at [457, 599] on textarea "Descreva a orientação" at bounding box center [855, 580] width 1305 height 122
paste textarea "**********"
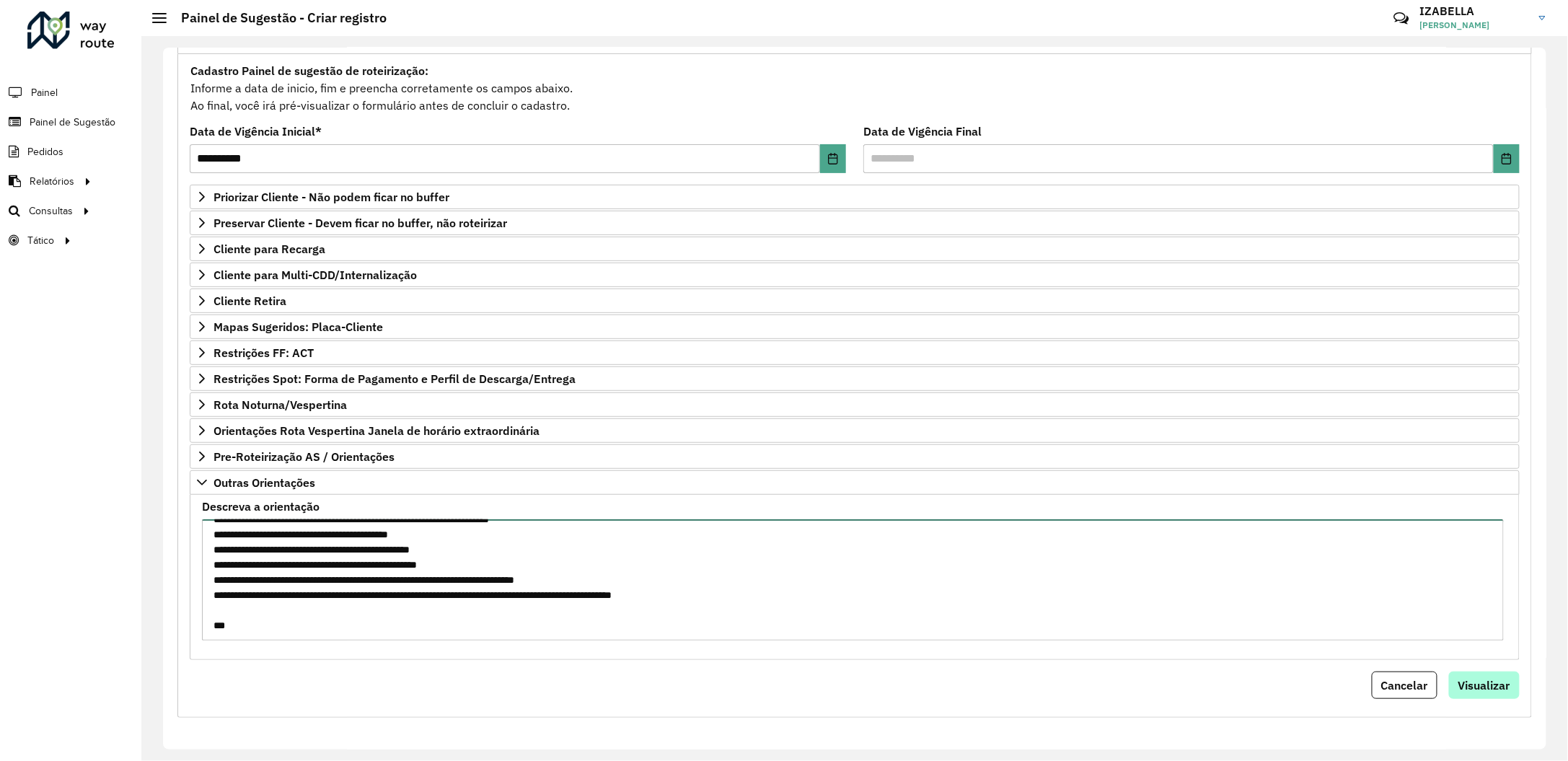
type textarea "**********"
click at [1462, 693] on span "Visualizar" at bounding box center [1484, 685] width 52 height 14
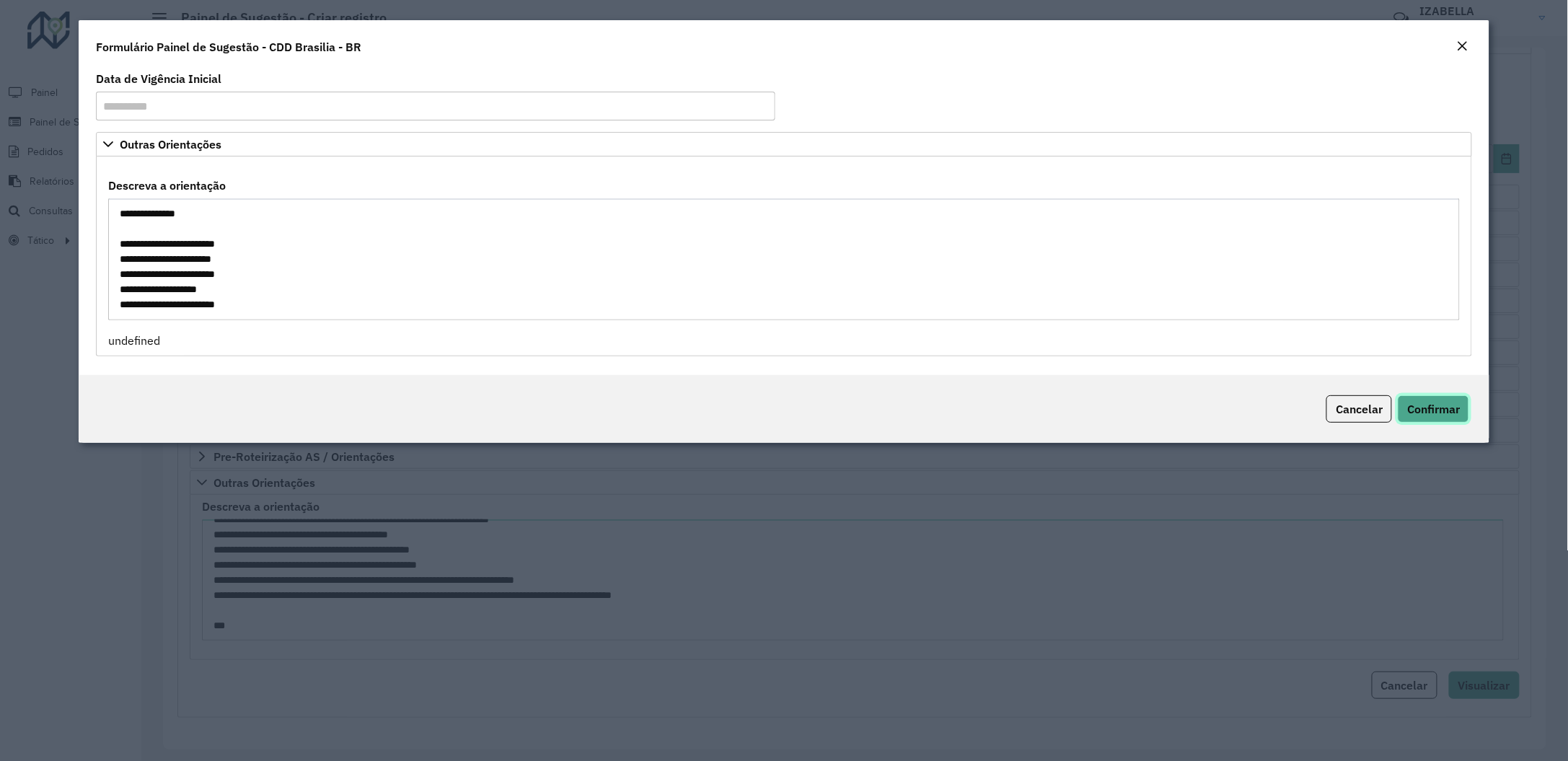
click at [1429, 409] on span "Confirmar" at bounding box center [1433, 409] width 53 height 14
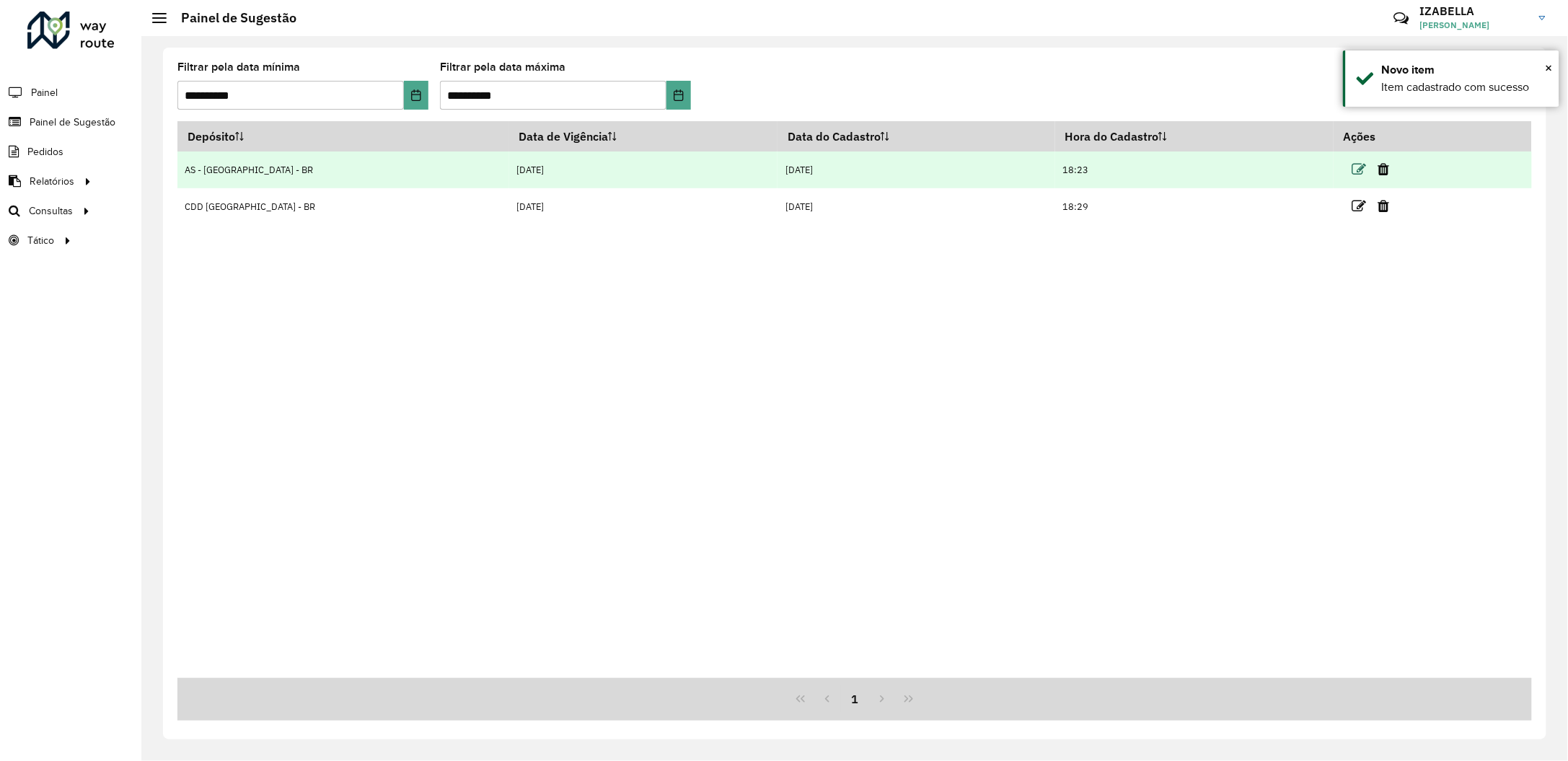
click at [1352, 163] on icon at bounding box center [1358, 169] width 14 height 14
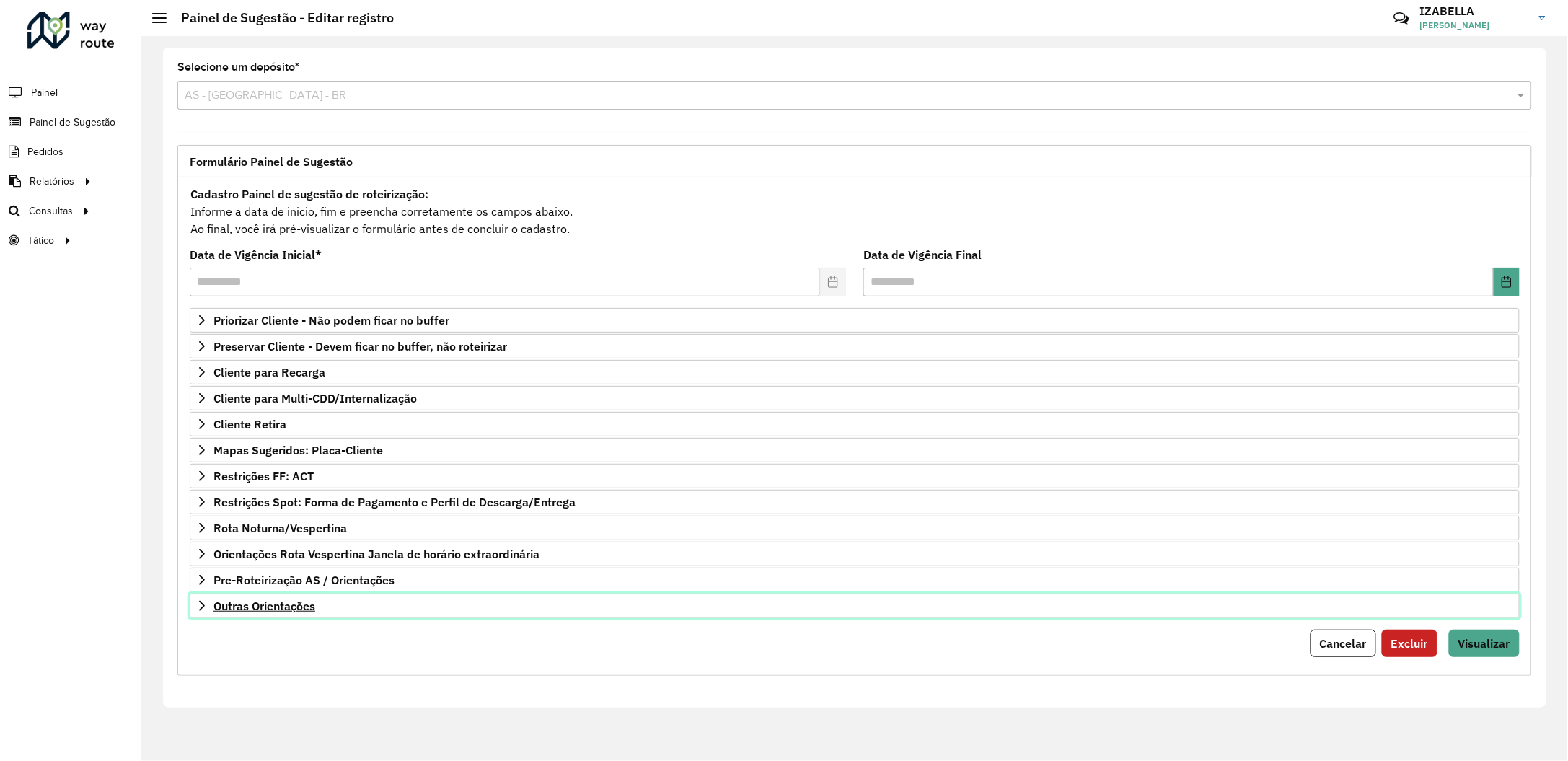
click at [277, 617] on link "Outras Orientações" at bounding box center [855, 605] width 1330 height 25
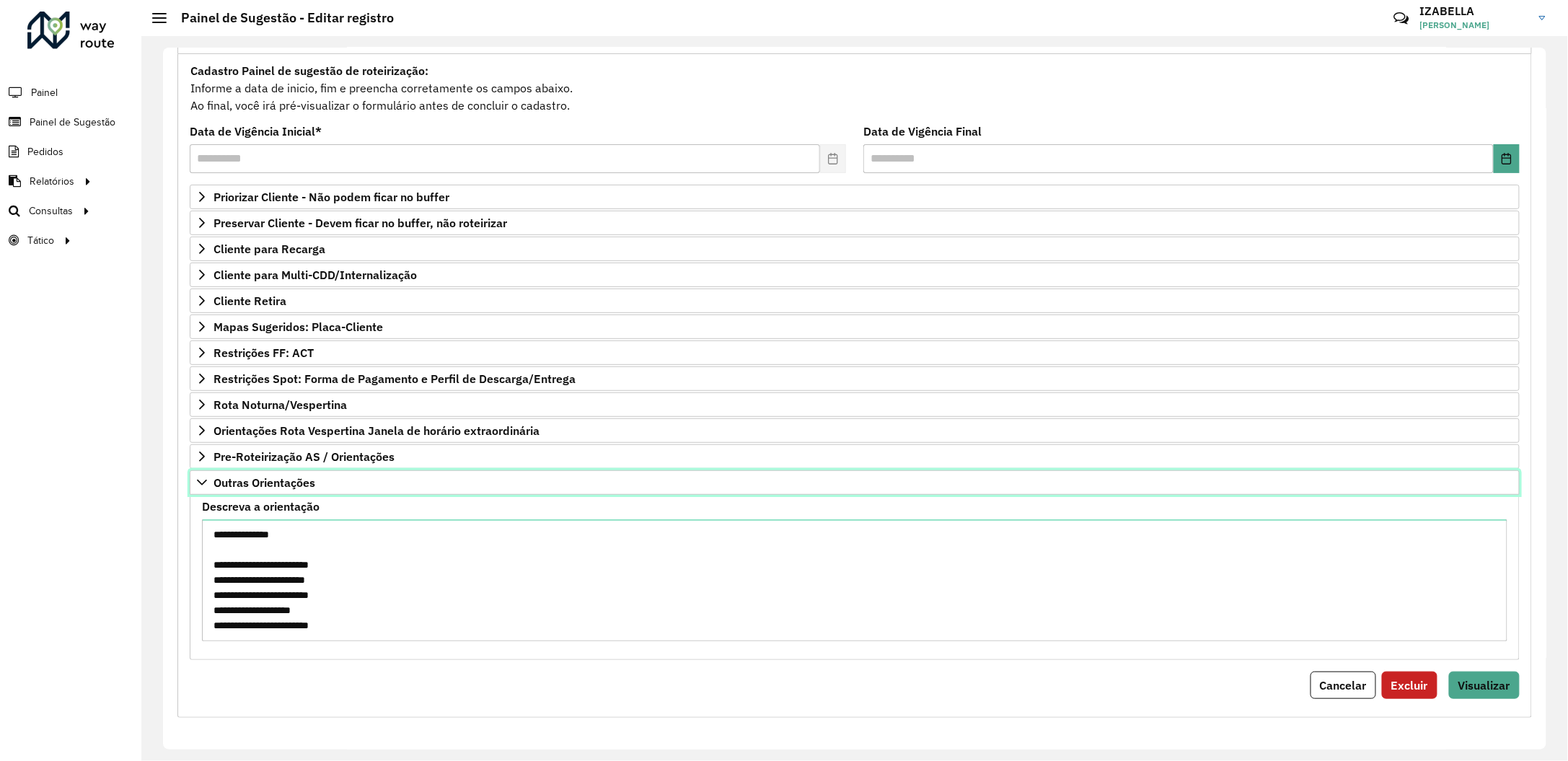
scroll to position [127, 0]
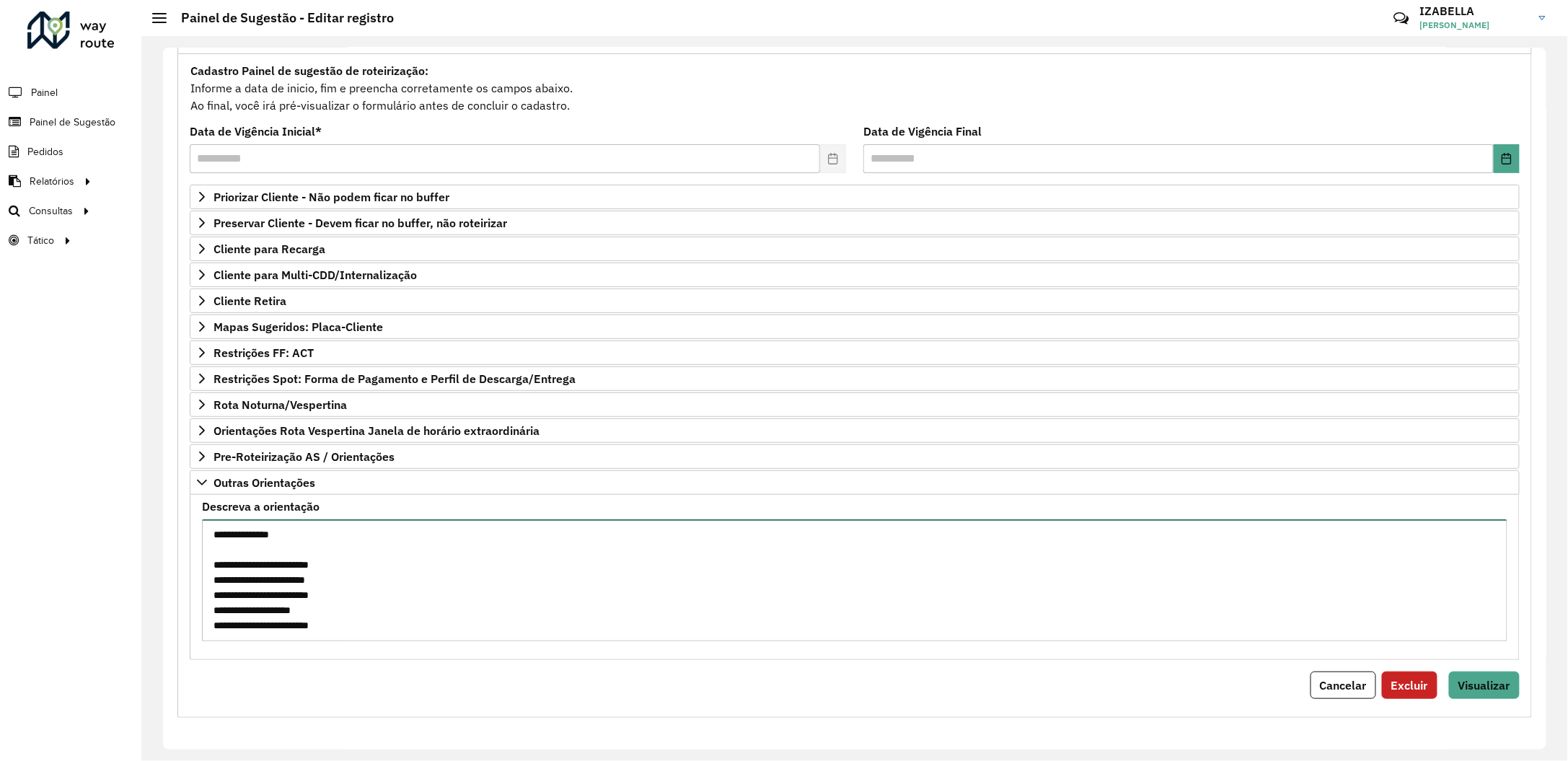
click at [413, 590] on textarea "**********" at bounding box center [855, 580] width 1305 height 122
paste textarea "**********"
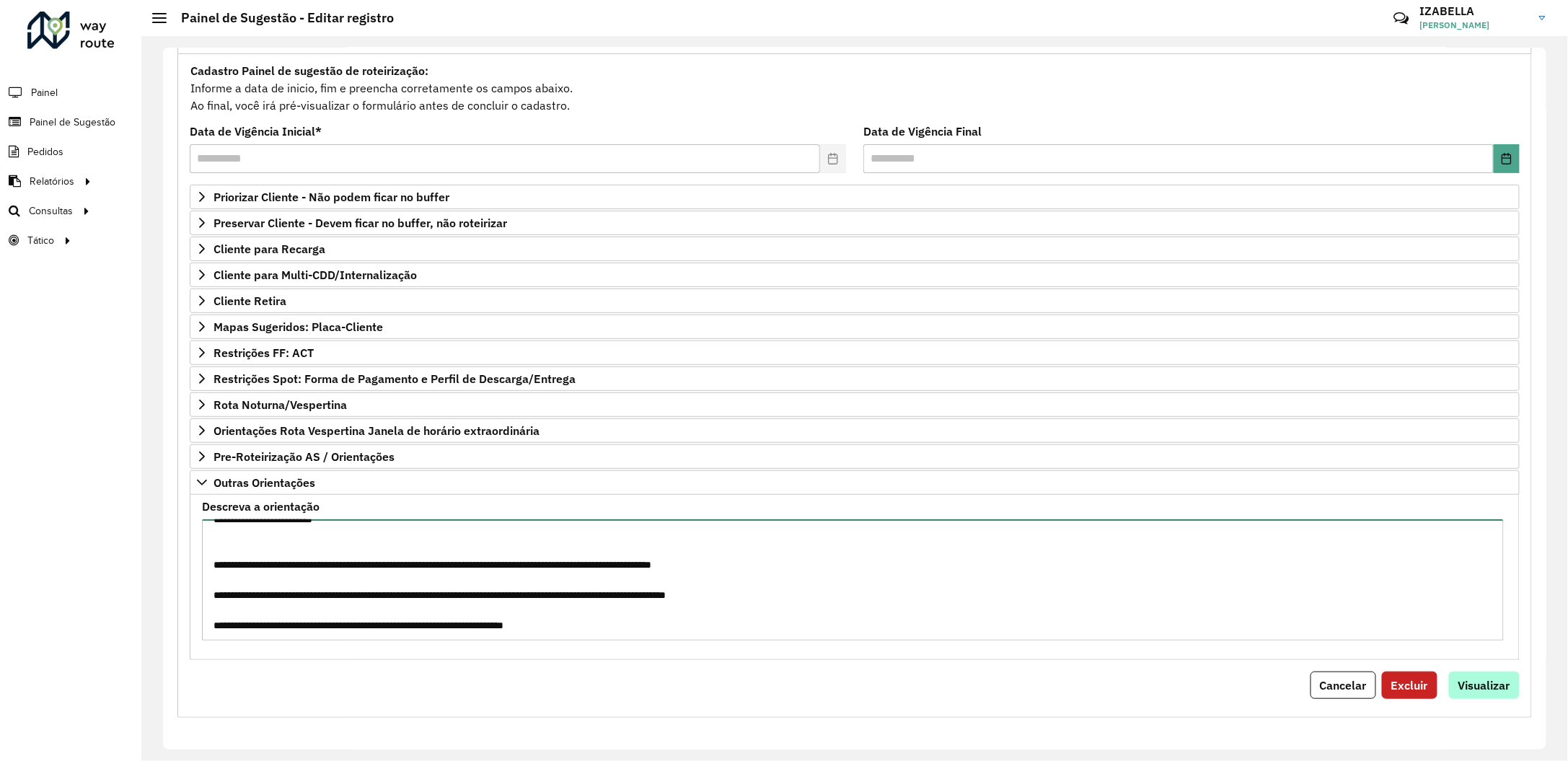
type textarea "**********"
click at [1474, 691] on span "Visualizar" at bounding box center [1484, 685] width 52 height 14
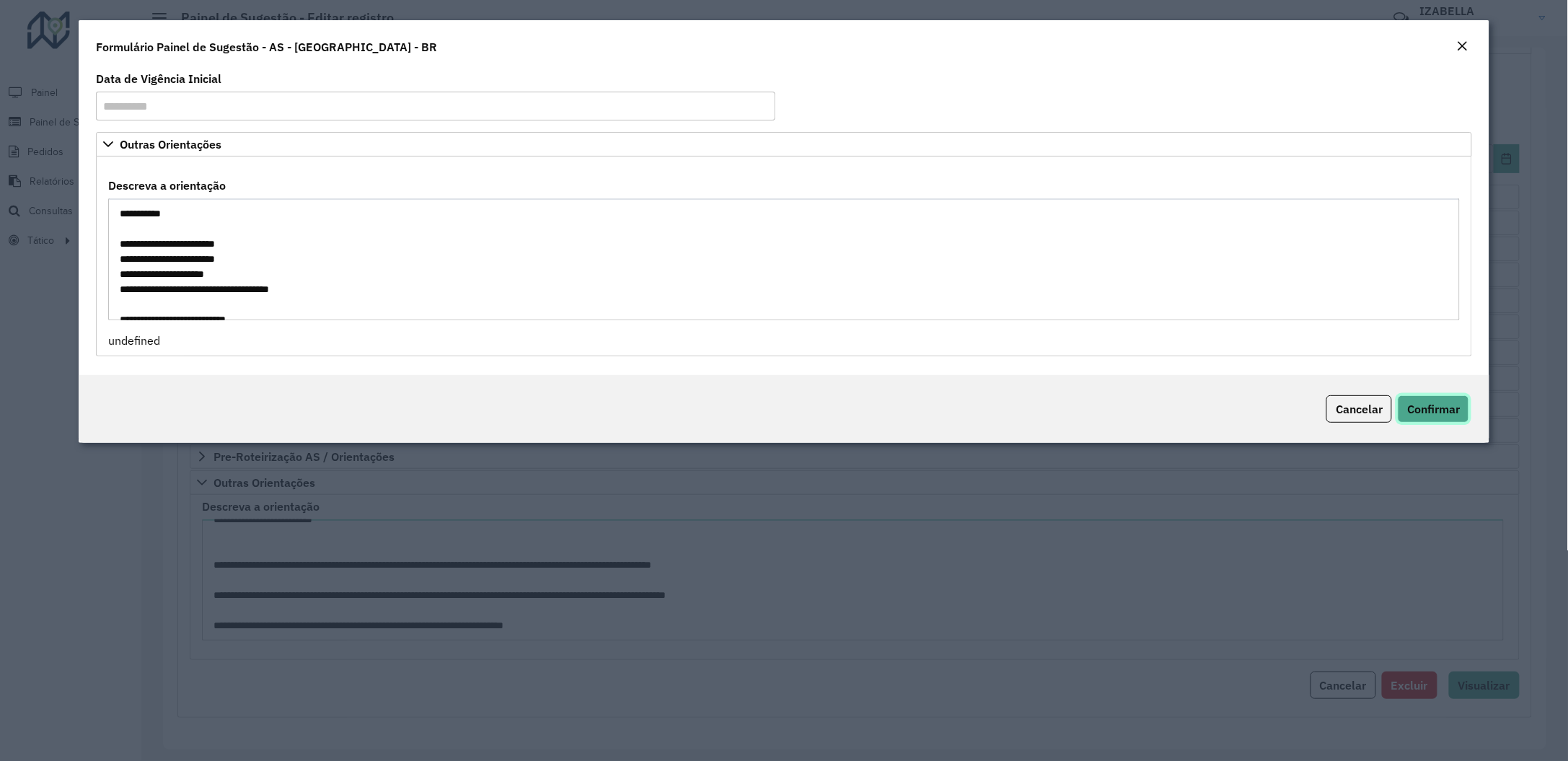
click at [1449, 405] on span "Confirmar" at bounding box center [1433, 409] width 53 height 14
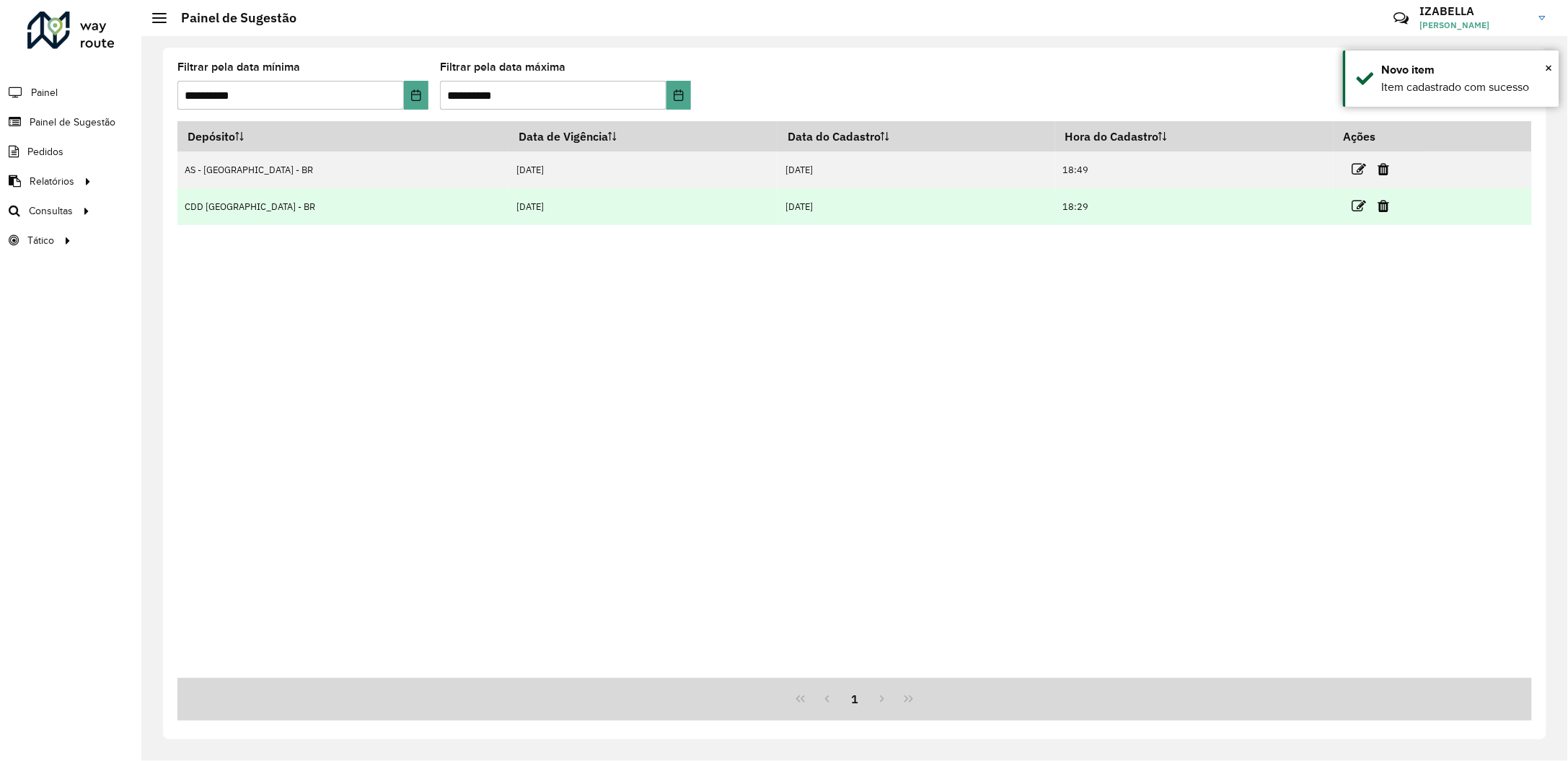
click at [1352, 198] on link at bounding box center [1358, 206] width 14 height 20
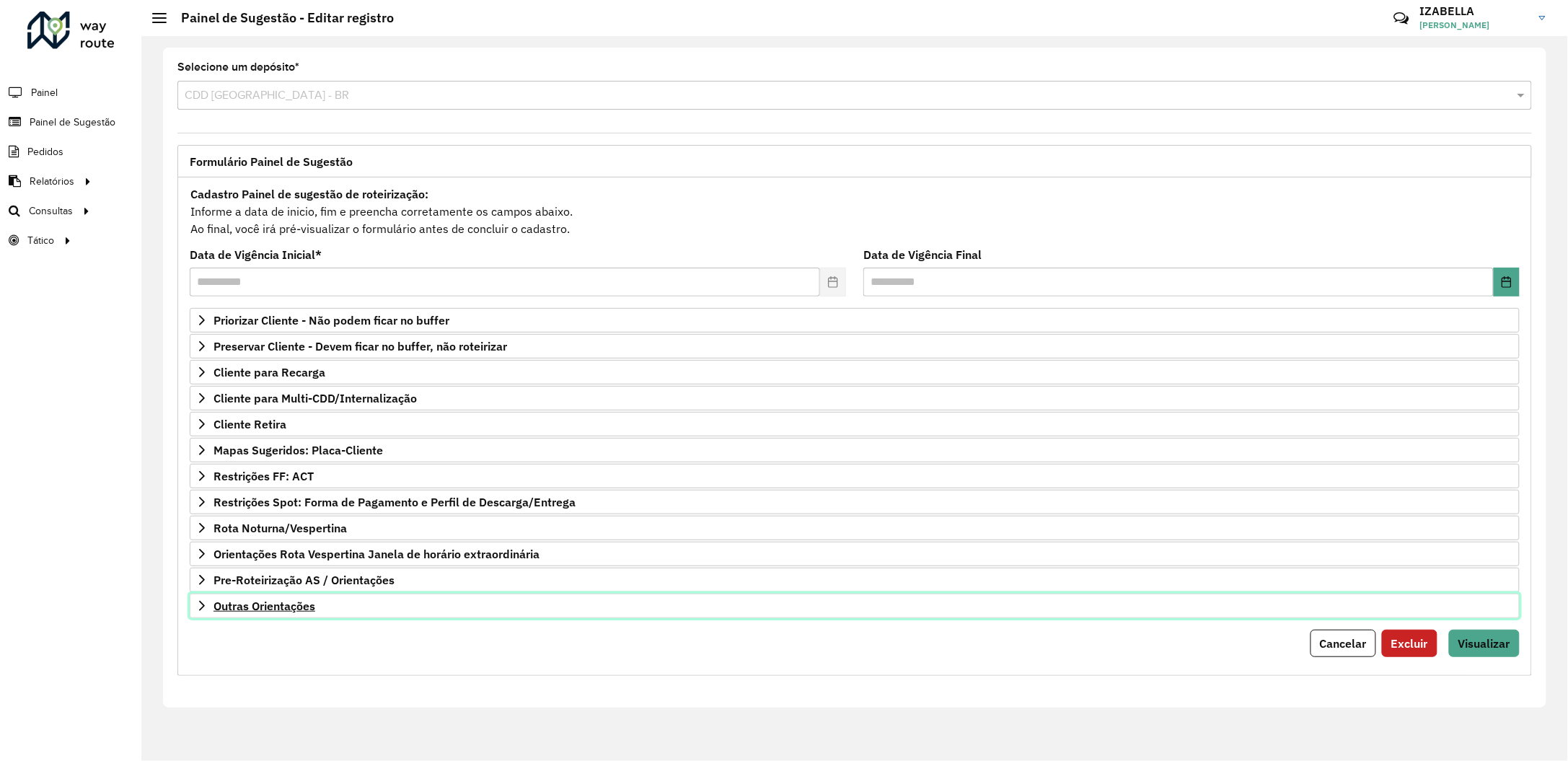
click at [436, 618] on link "Outras Orientações" at bounding box center [855, 605] width 1330 height 25
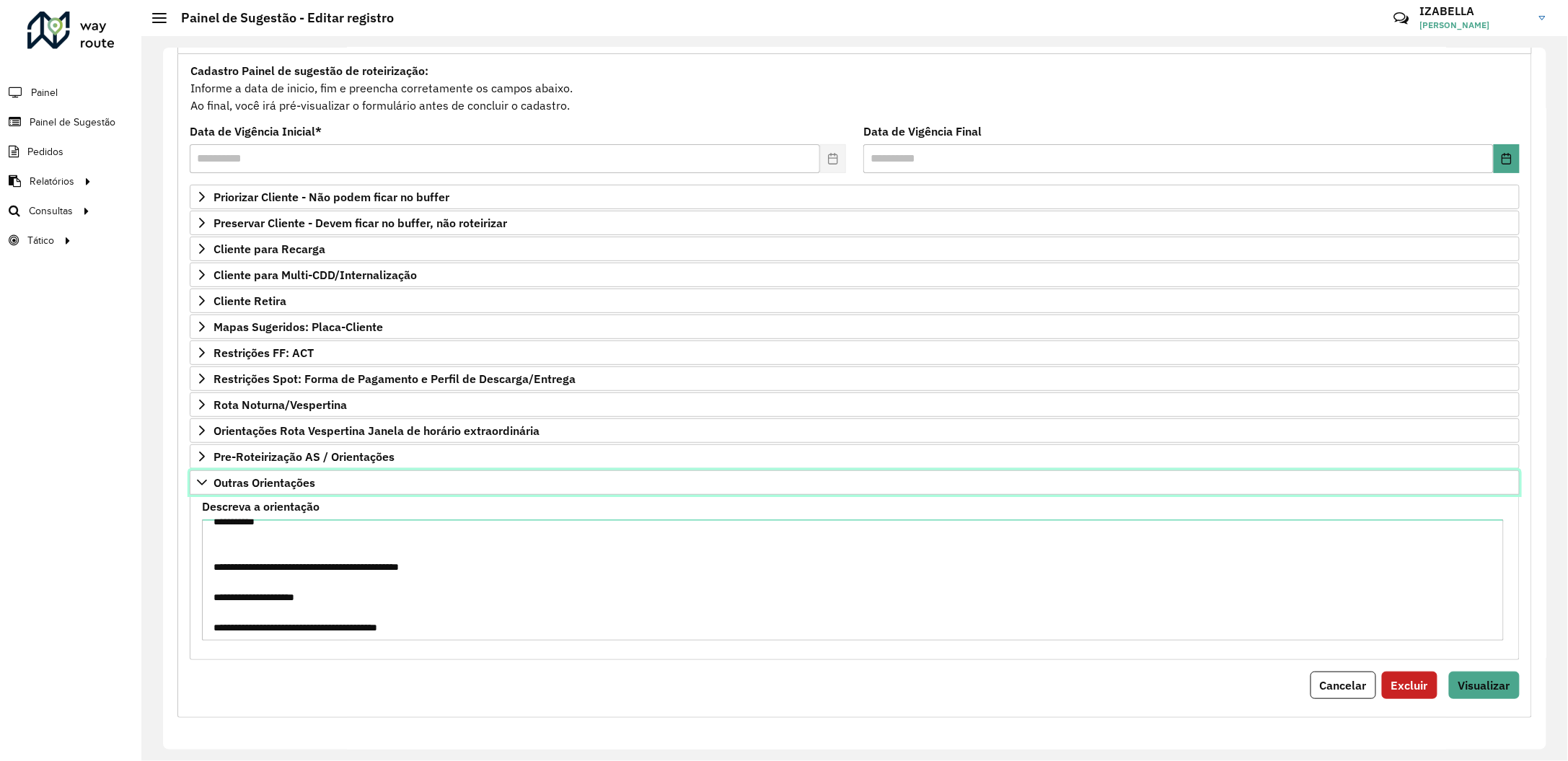
scroll to position [180, 0]
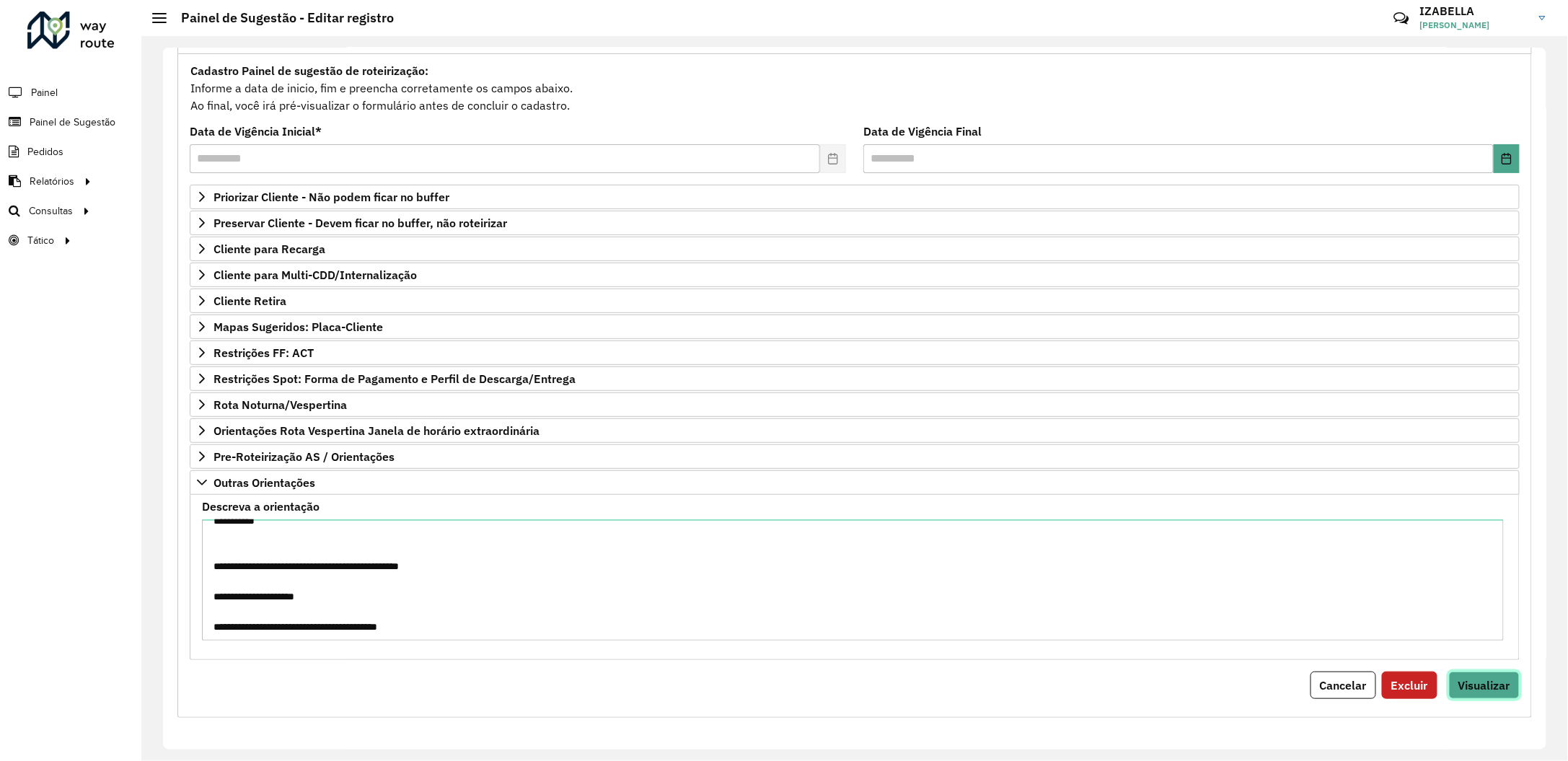
click at [1485, 691] on span "Visualizar" at bounding box center [1484, 685] width 52 height 14
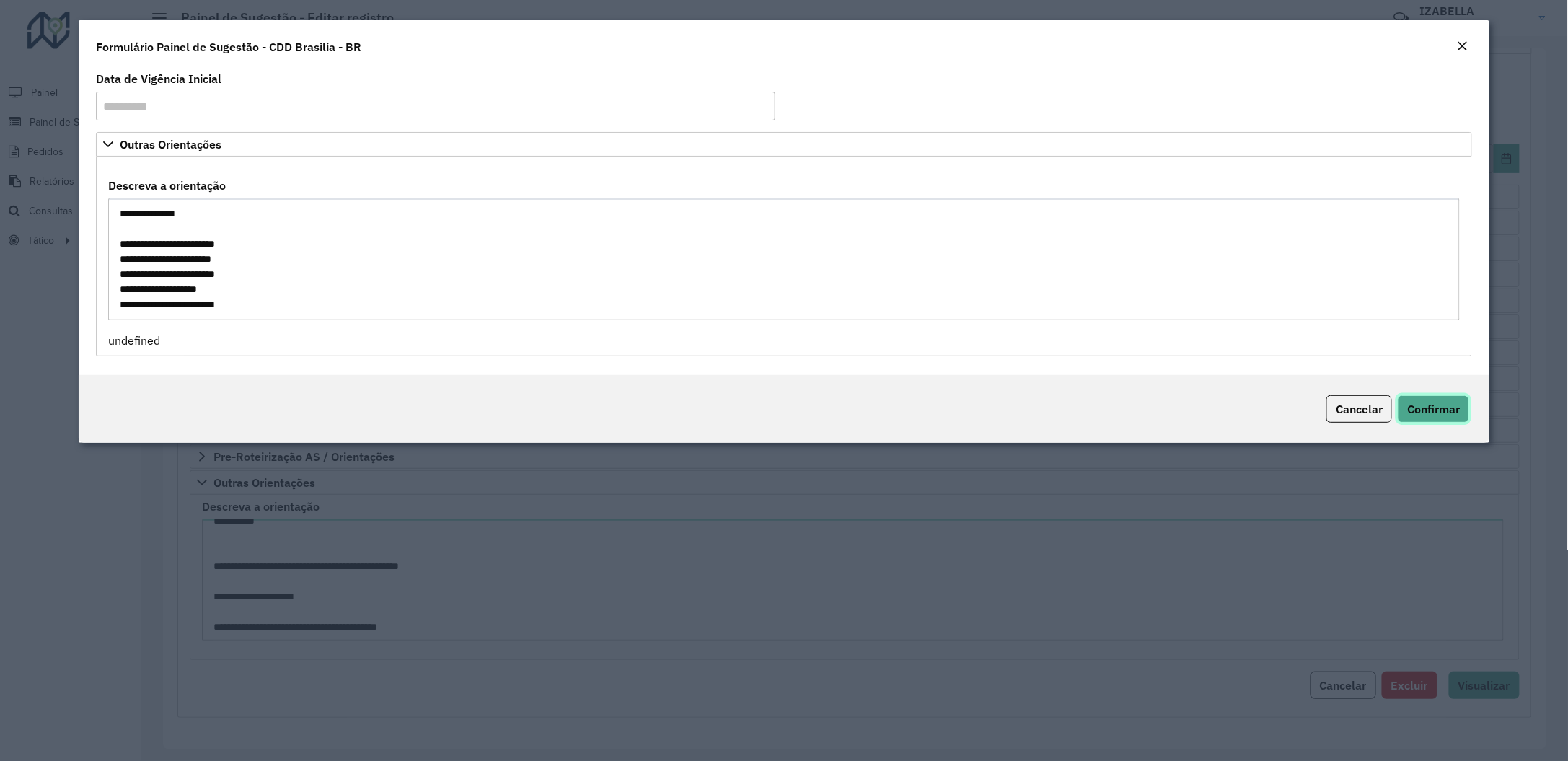
click at [1449, 416] on span "Confirmar" at bounding box center [1433, 409] width 53 height 14
